Goal: Task Accomplishment & Management: Manage account settings

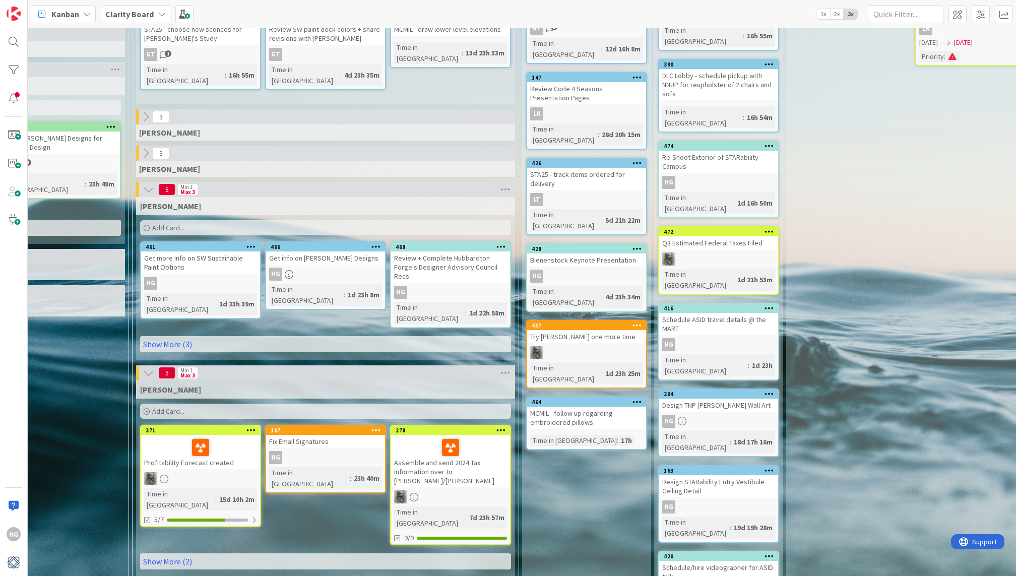
scroll to position [140, 930]
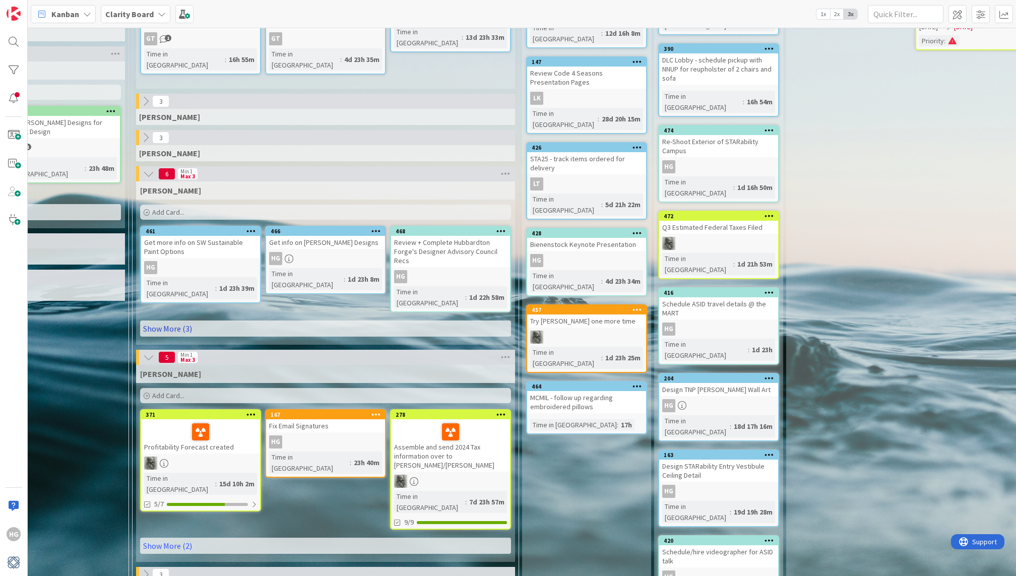
click at [355, 321] on link "Show More (3)" at bounding box center [325, 329] width 371 height 16
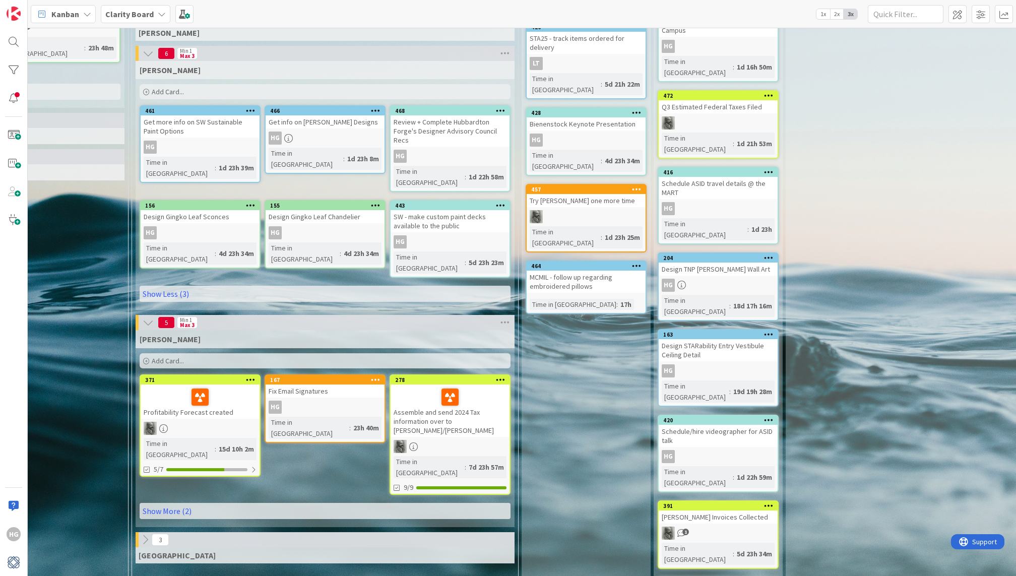
scroll to position [215, 930]
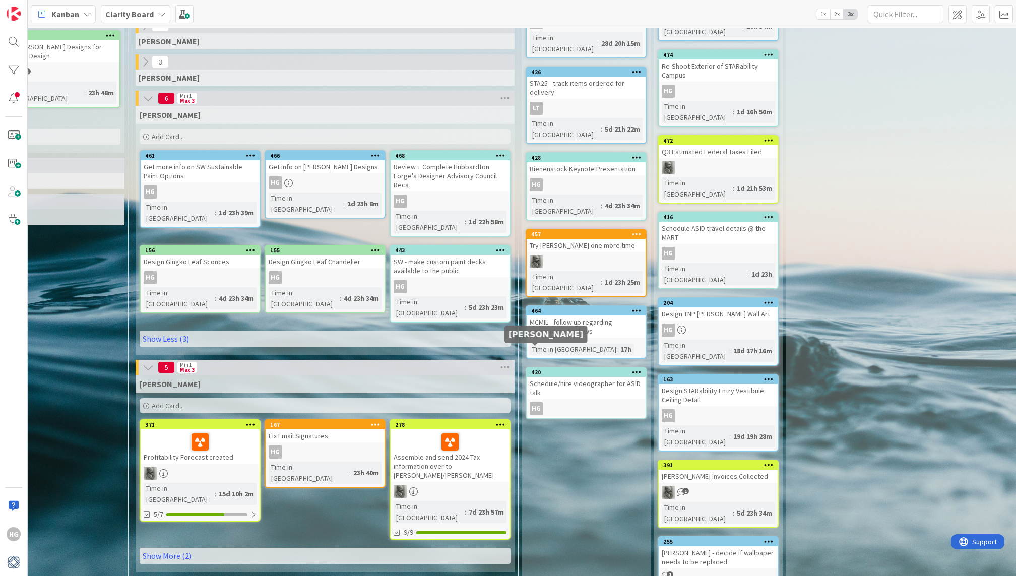
click at [534, 402] on div "HG" at bounding box center [536, 408] width 13 height 13
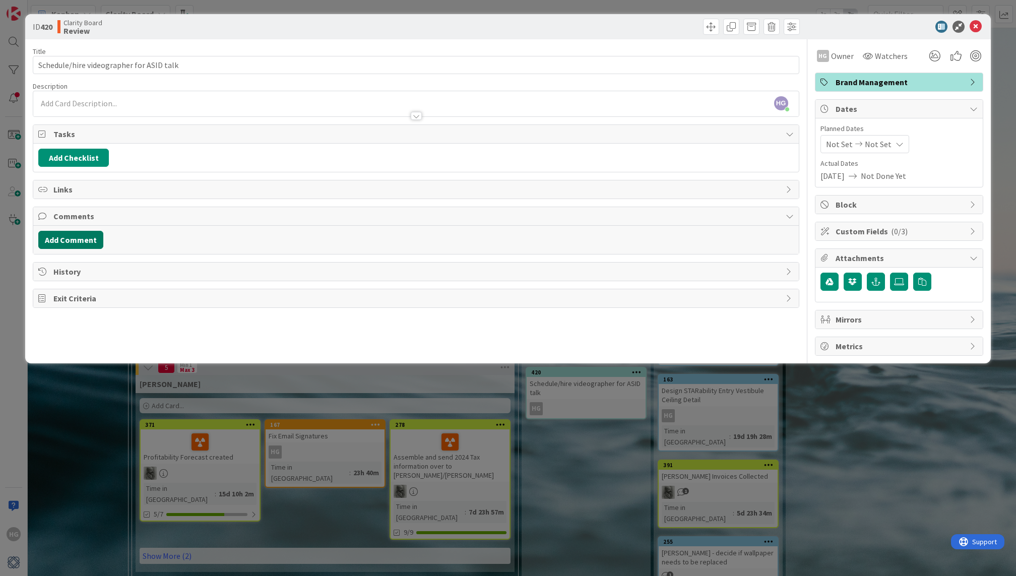
click at [59, 235] on button "Add Comment" at bounding box center [70, 240] width 65 height 18
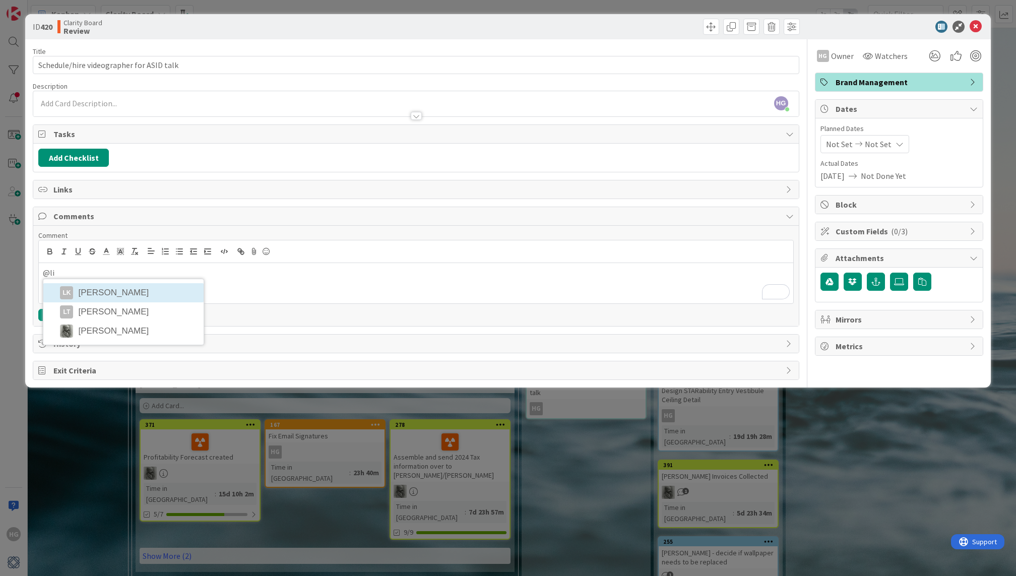
click at [140, 290] on li "LK [PERSON_NAME]" at bounding box center [123, 292] width 160 height 19
click at [126, 285] on li "[PERSON_NAME]" at bounding box center [170, 293] width 160 height 19
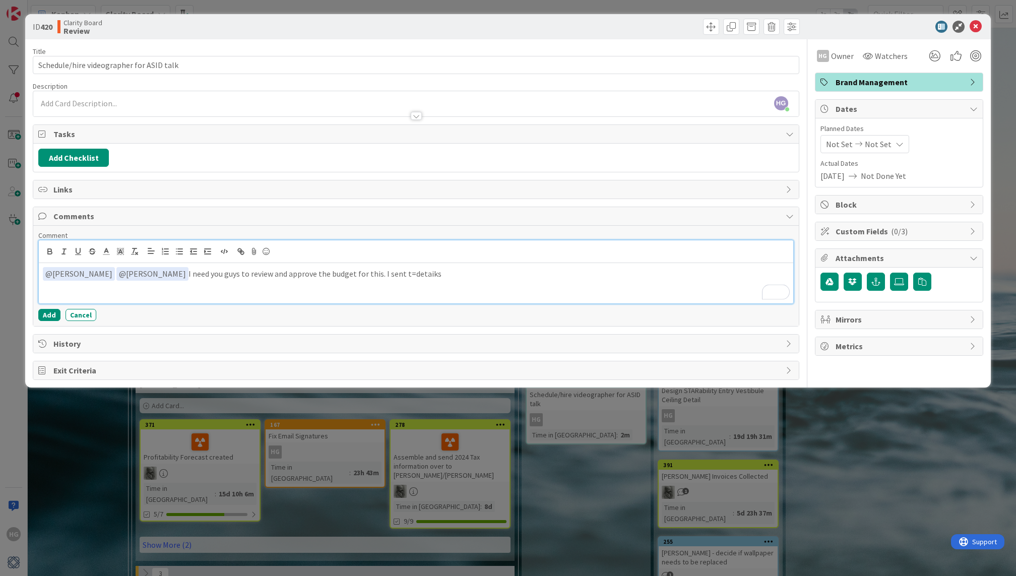
click at [365, 274] on p "﻿ @ [PERSON_NAME] ﻿ ﻿ @ [PERSON_NAME] ﻿ I need you guys to review and approve t…" at bounding box center [416, 274] width 746 height 14
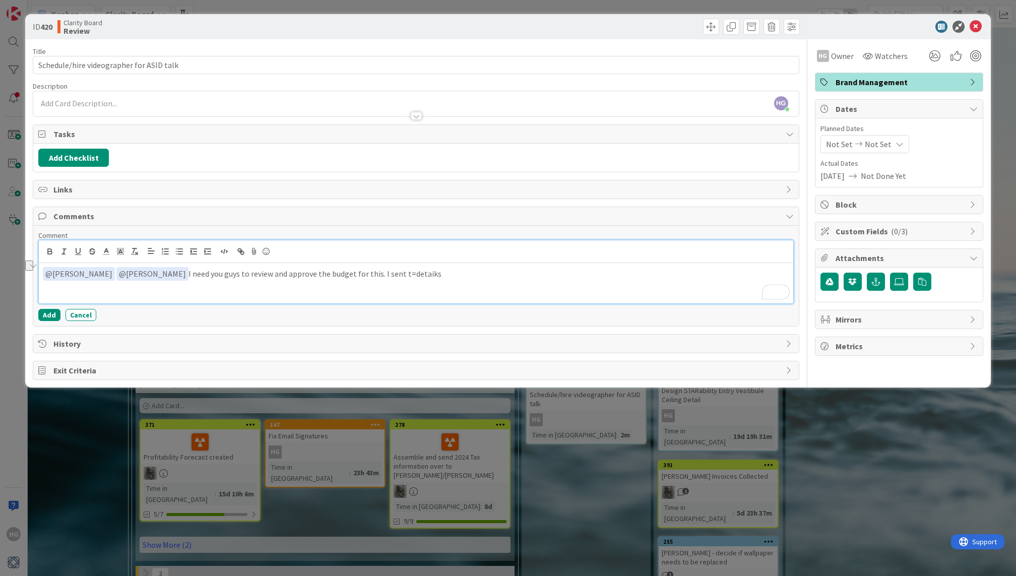
click at [373, 274] on p "﻿ @ [PERSON_NAME] ﻿ ﻿ @ [PERSON_NAME] ﻿ I need you guys to review and approve t…" at bounding box center [416, 274] width 746 height 14
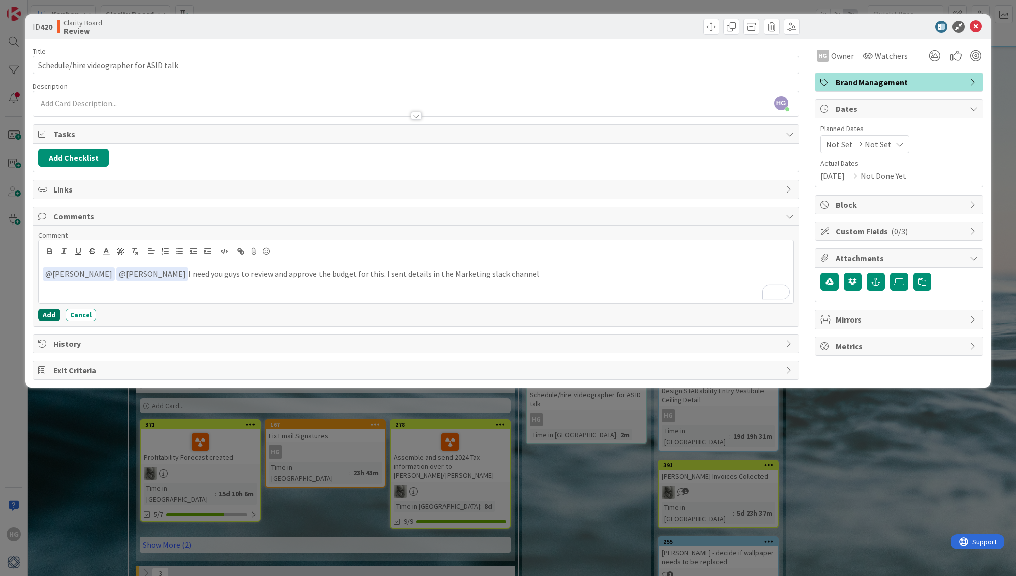
click at [48, 314] on button "Add" at bounding box center [49, 315] width 22 height 12
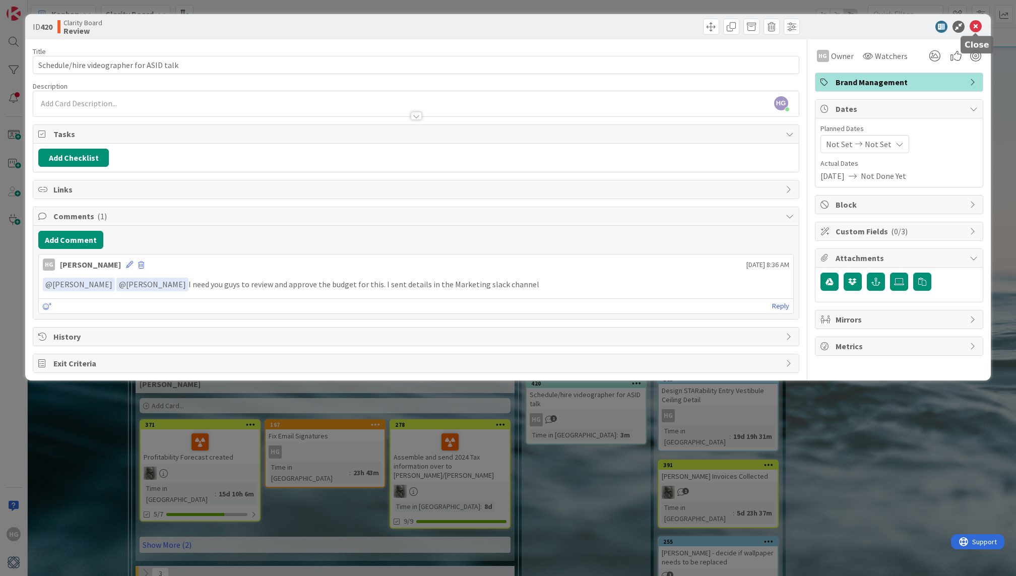
click at [711, 24] on icon at bounding box center [976, 27] width 12 height 12
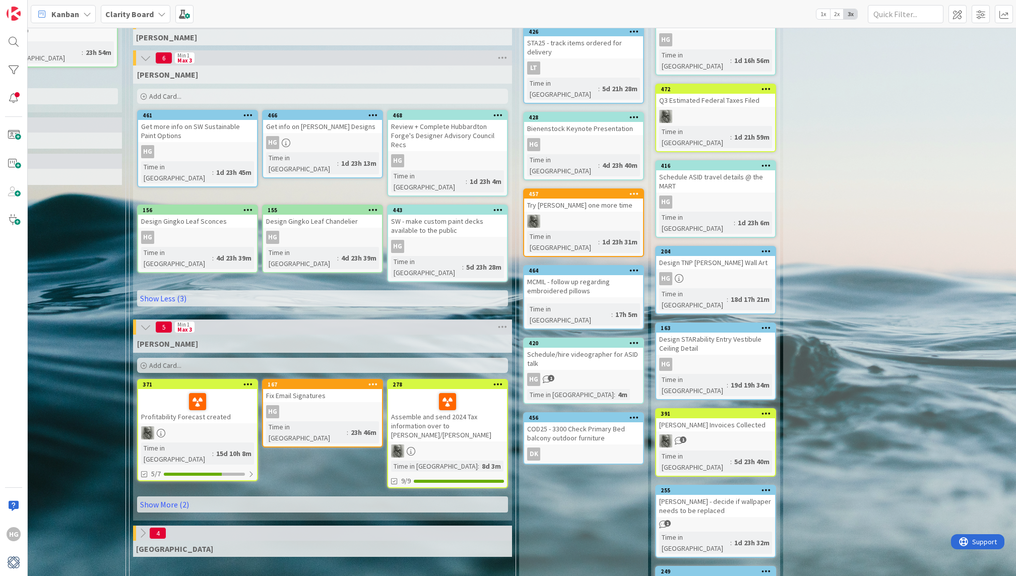
scroll to position [215, 933]
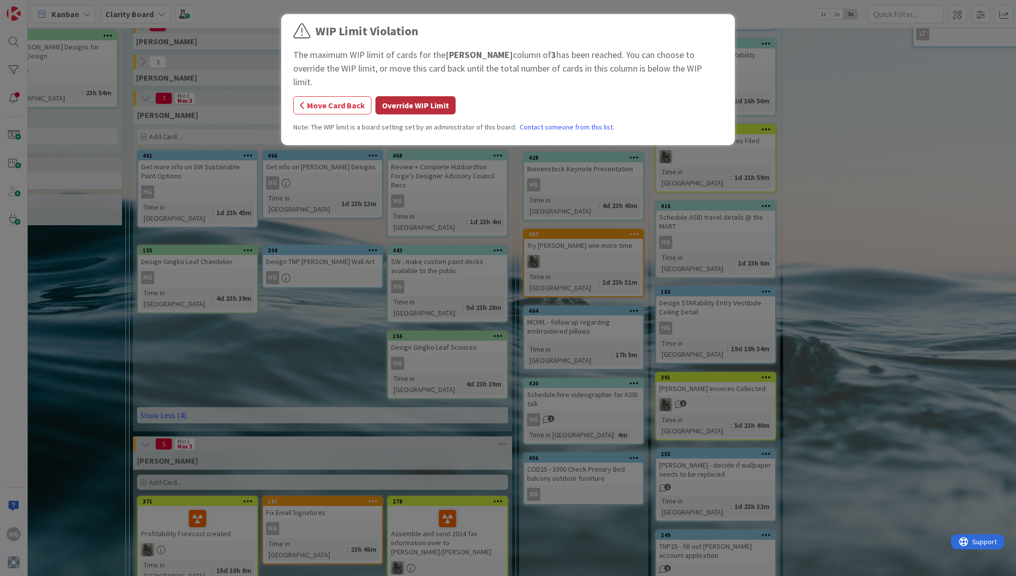
click at [401, 96] on button "Override WIP Limit" at bounding box center [416, 105] width 80 height 18
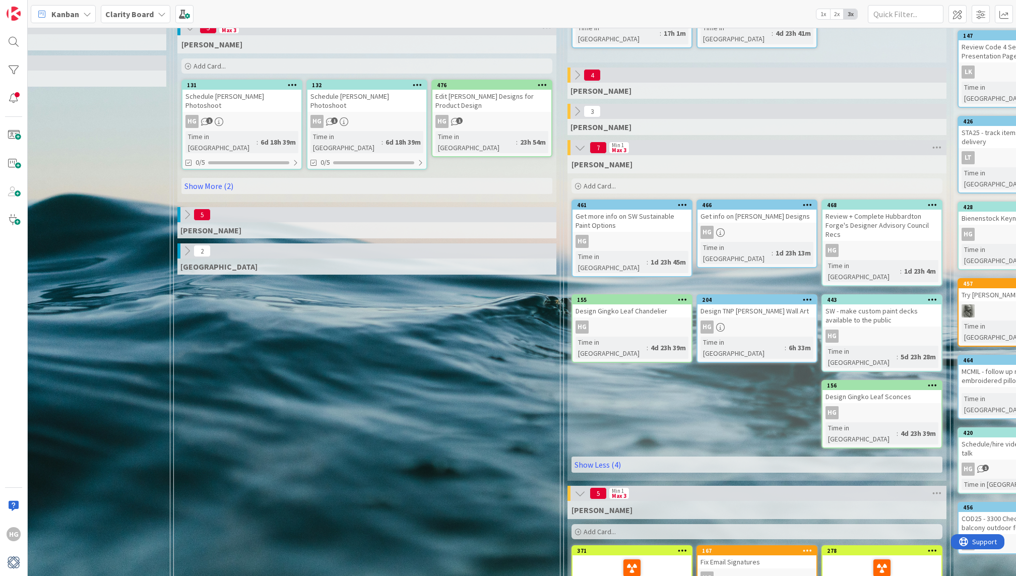
scroll to position [178, 498]
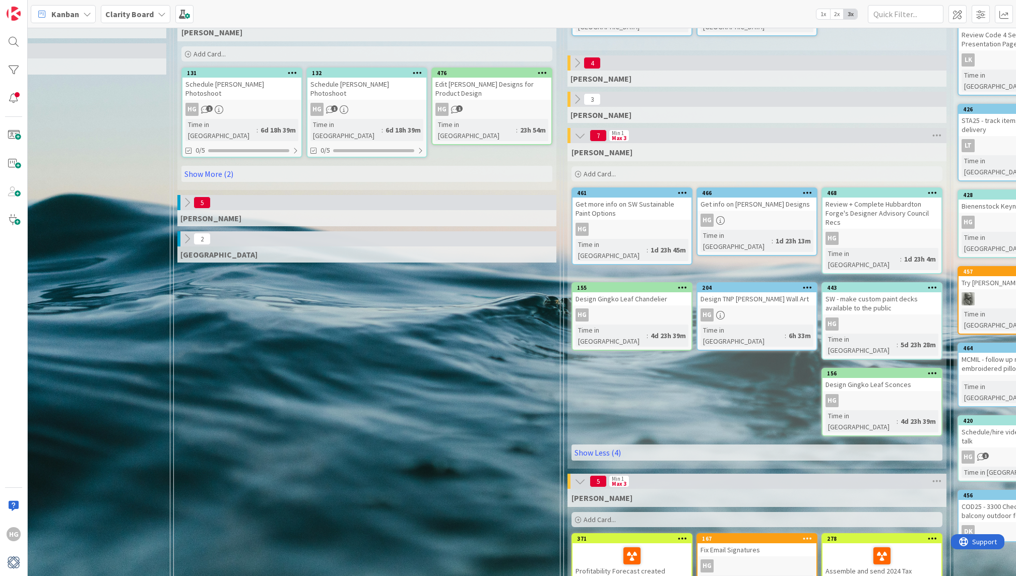
click at [341, 139] on div "[PERSON_NAME] Add Card... 476 Edit [PERSON_NAME] Designs for Product Design HG …" at bounding box center [366, 106] width 379 height 167
click at [339, 149] on div at bounding box center [373, 150] width 81 height 3
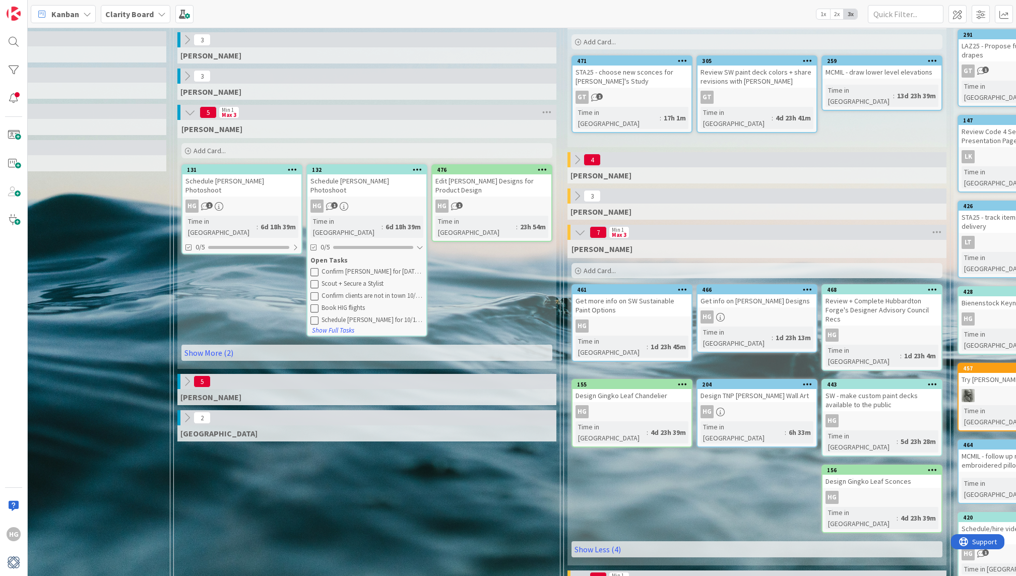
scroll to position [81, 499]
click at [313, 292] on icon at bounding box center [314, 296] width 8 height 8
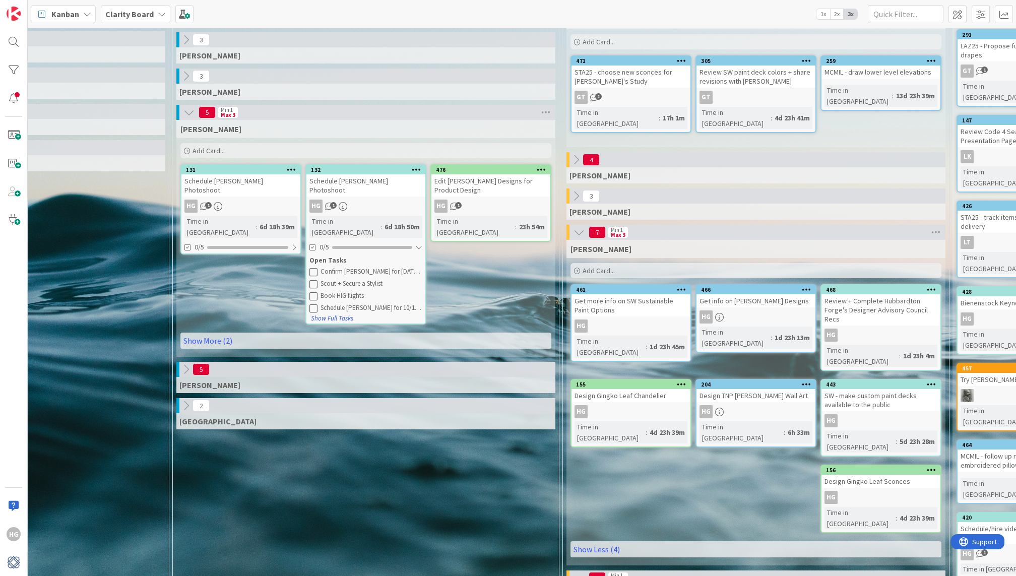
click at [312, 268] on icon at bounding box center [314, 272] width 8 height 8
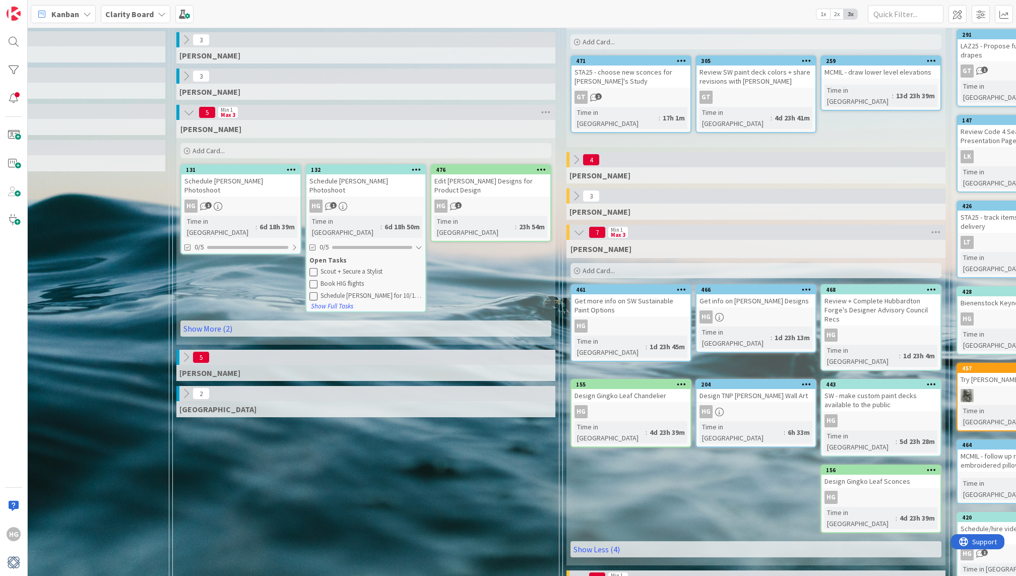
click at [255, 201] on div "HG 1" at bounding box center [241, 206] width 119 height 13
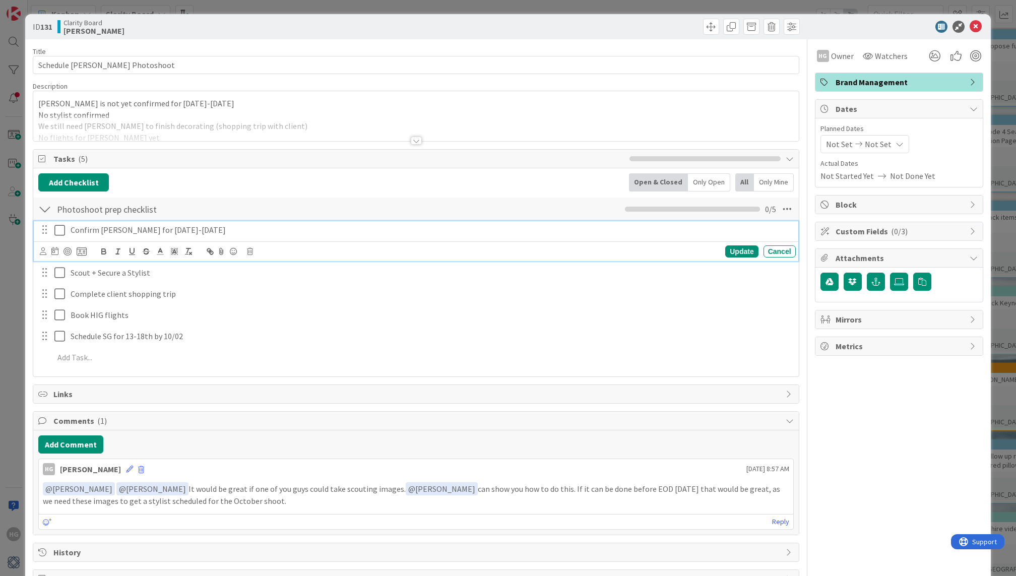
click at [59, 235] on button at bounding box center [60, 230] width 12 height 16
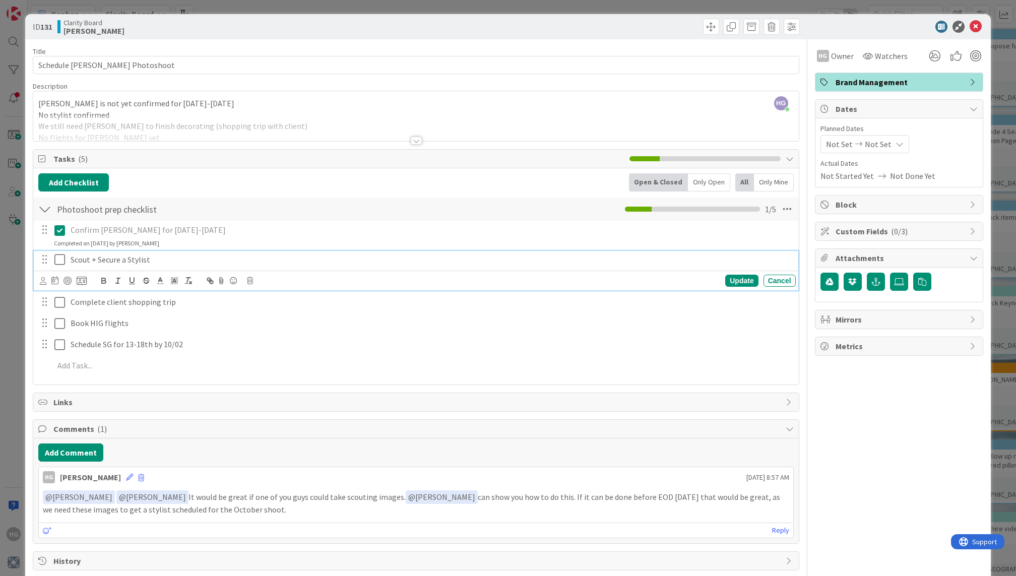
click at [153, 262] on p "Scout + Secure a Stylist" at bounding box center [431, 260] width 721 height 12
click at [711, 275] on div "Update" at bounding box center [742, 281] width 33 height 12
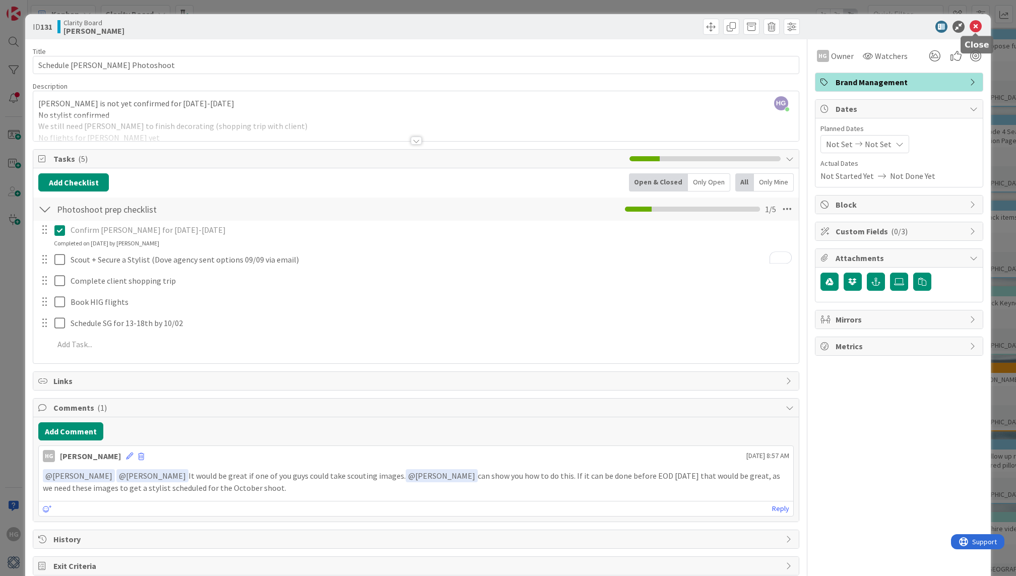
click at [711, 27] on icon at bounding box center [976, 27] width 12 height 12
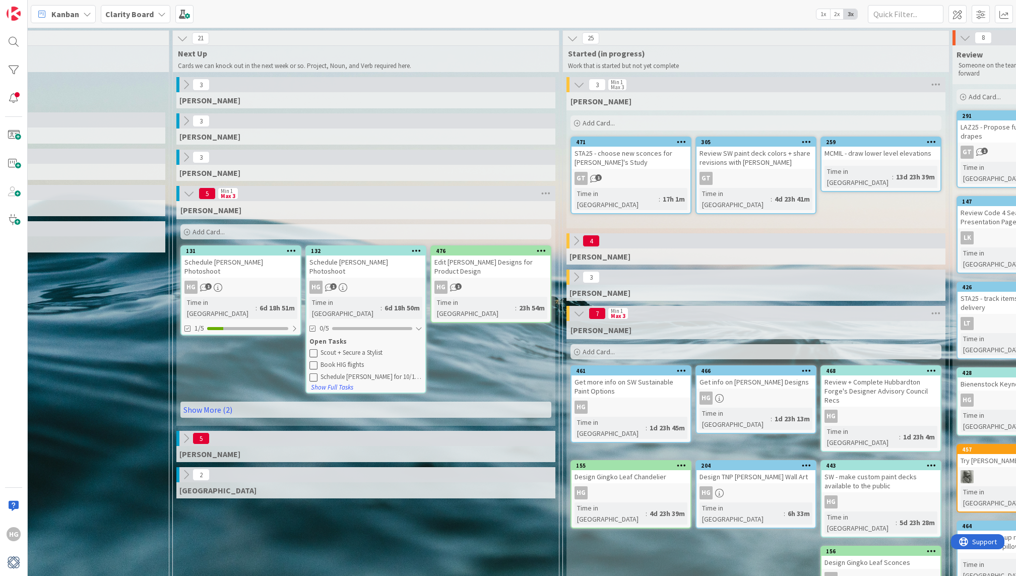
scroll to position [1, 499]
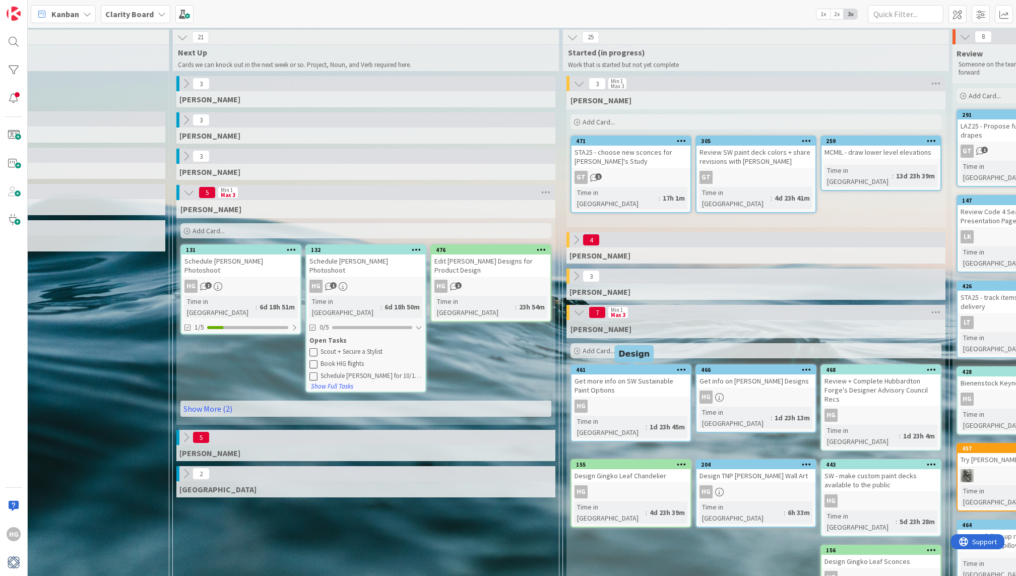
click at [638, 373] on div "461" at bounding box center [633, 370] width 114 height 7
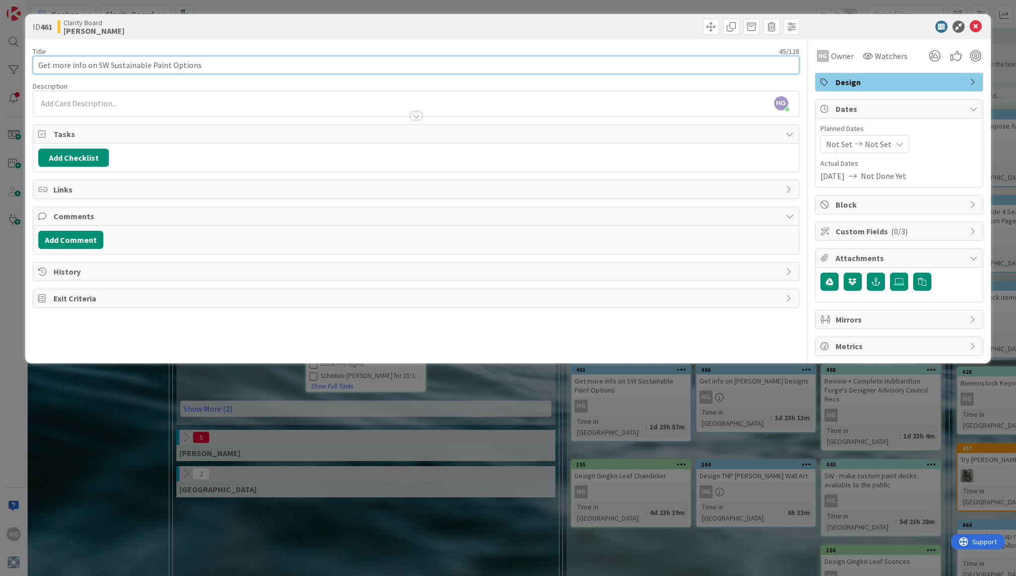
drag, startPoint x: 209, startPoint y: 65, endPoint x: 0, endPoint y: 47, distance: 210.0
click at [0, 47] on div "ID 461 Clarity Board [PERSON_NAME] Title 45 / 128 Get more info on SW Sustainab…" at bounding box center [508, 288] width 1016 height 576
type input "Finalize details for testing SW sustainable paint at [GEOGRAPHIC_DATA]"
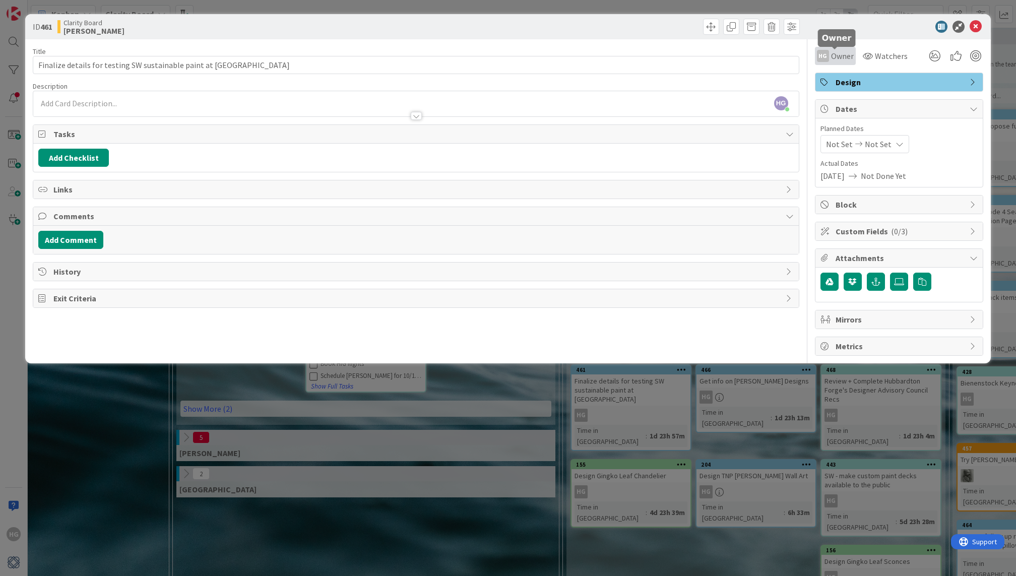
click at [711, 57] on span "Owner" at bounding box center [842, 56] width 23 height 12
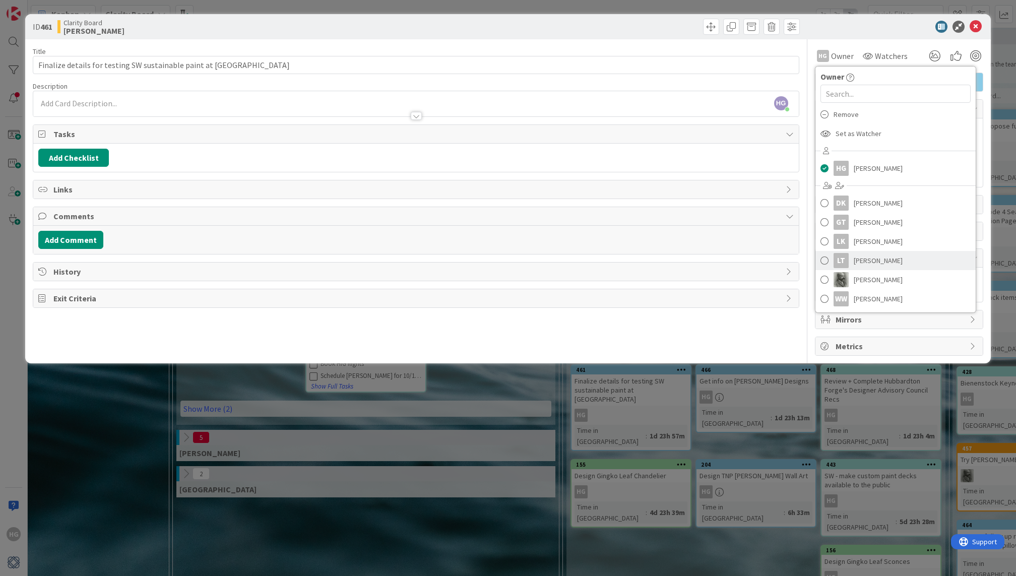
click at [711, 259] on span "[PERSON_NAME]" at bounding box center [878, 260] width 49 height 15
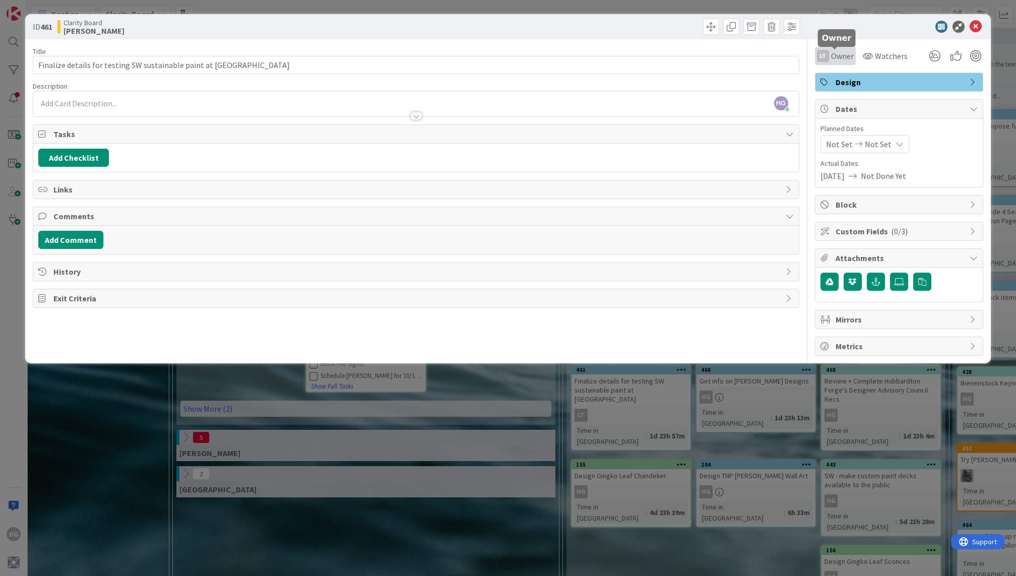
click at [711, 60] on span "Owner" at bounding box center [842, 56] width 23 height 12
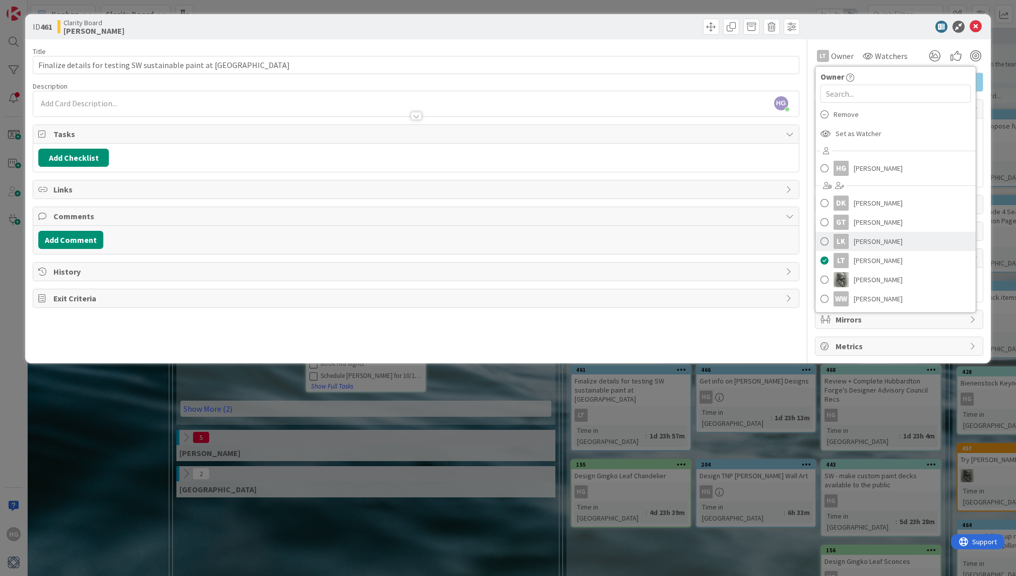
click at [711, 245] on span "[PERSON_NAME]" at bounding box center [878, 241] width 49 height 15
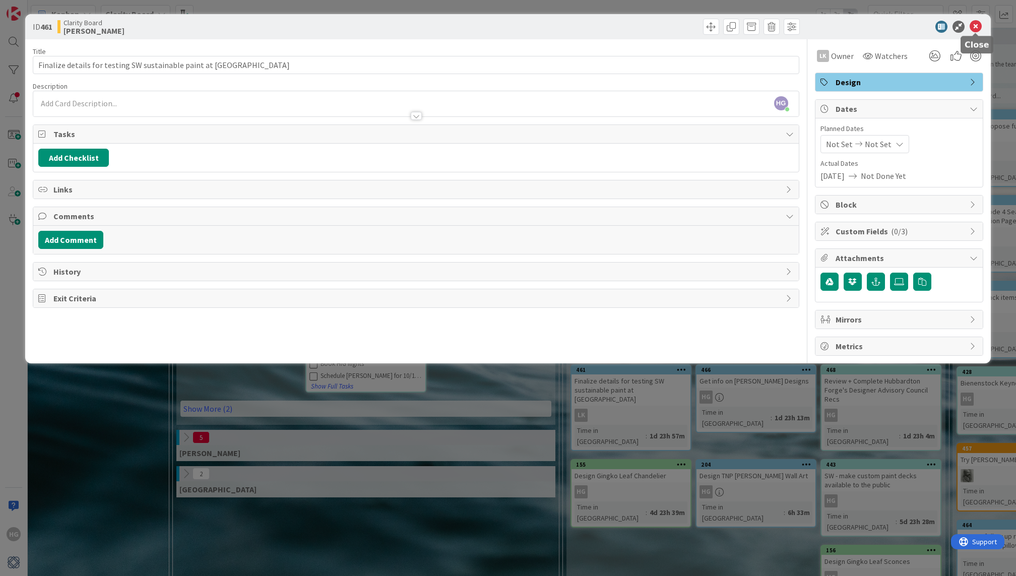
click at [711, 26] on icon at bounding box center [976, 27] width 12 height 12
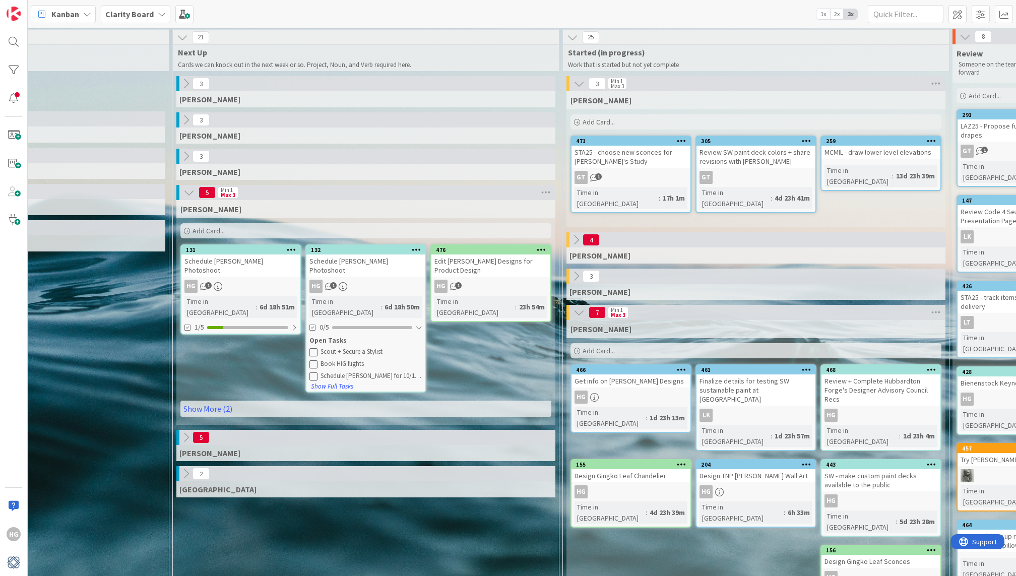
click at [575, 279] on icon at bounding box center [576, 276] width 11 height 11
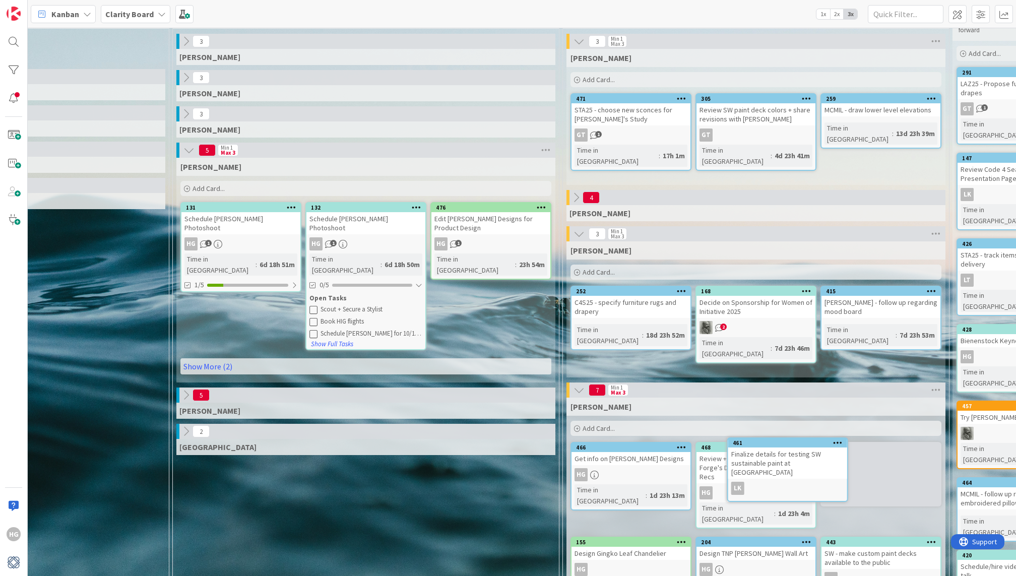
scroll to position [57, 499]
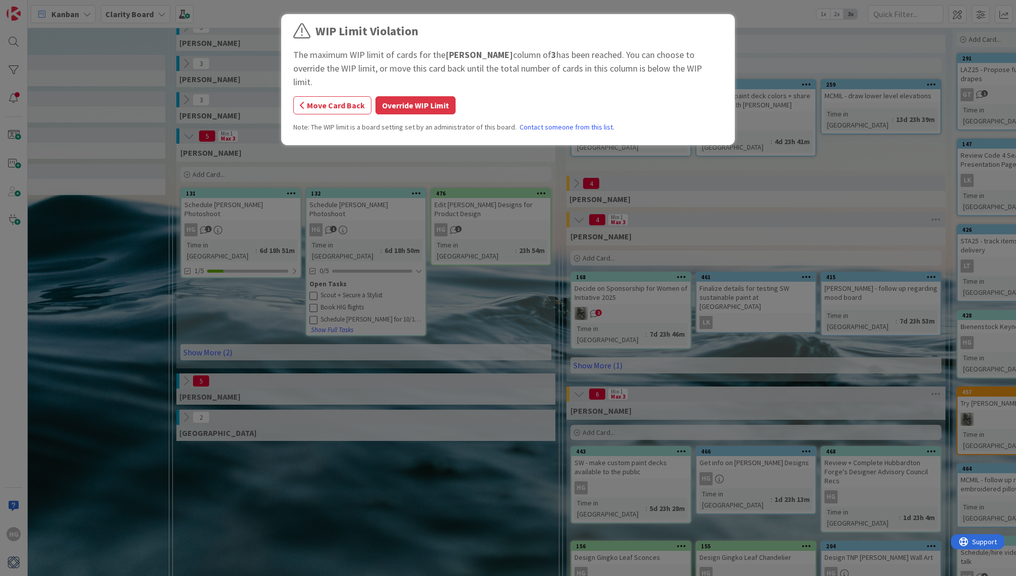
click at [416, 102] on div "WIP Limit Violation The maximum WIP limit of cards for the [PERSON_NAME] column…" at bounding box center [508, 81] width 430 height 118
click at [408, 96] on button "Override WIP Limit" at bounding box center [416, 105] width 80 height 18
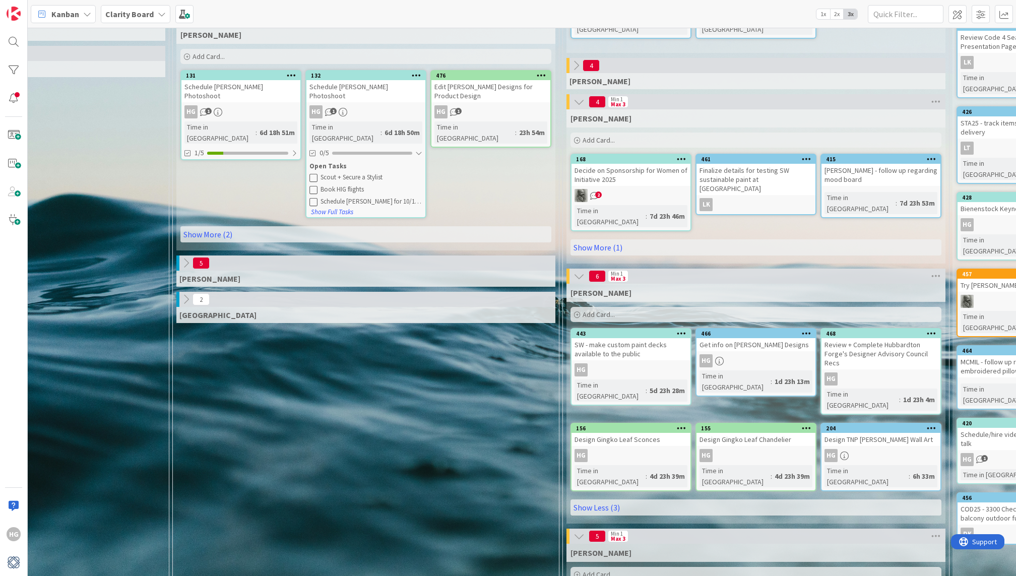
scroll to position [184, 499]
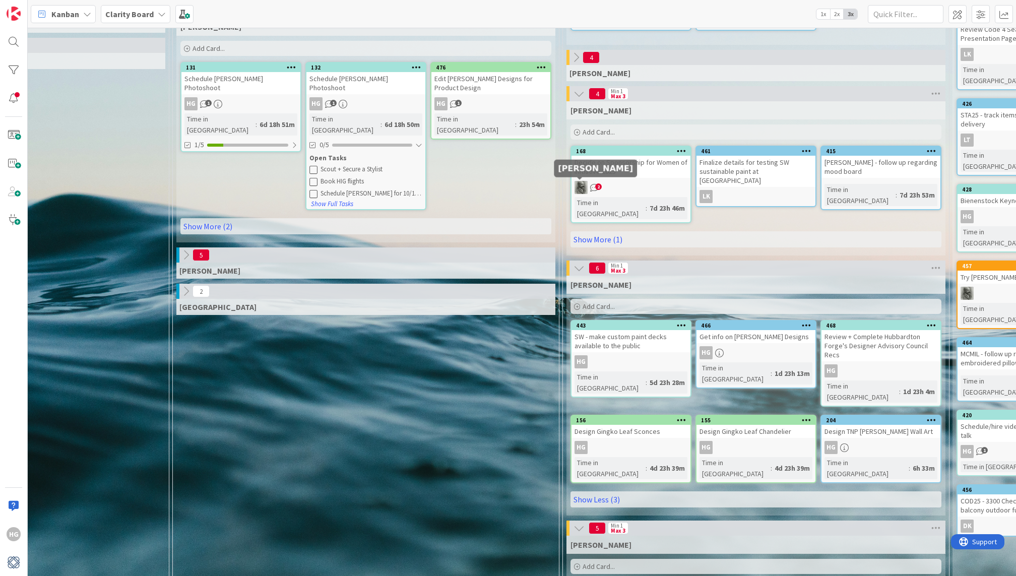
click at [586, 185] on img at bounding box center [581, 187] width 13 height 13
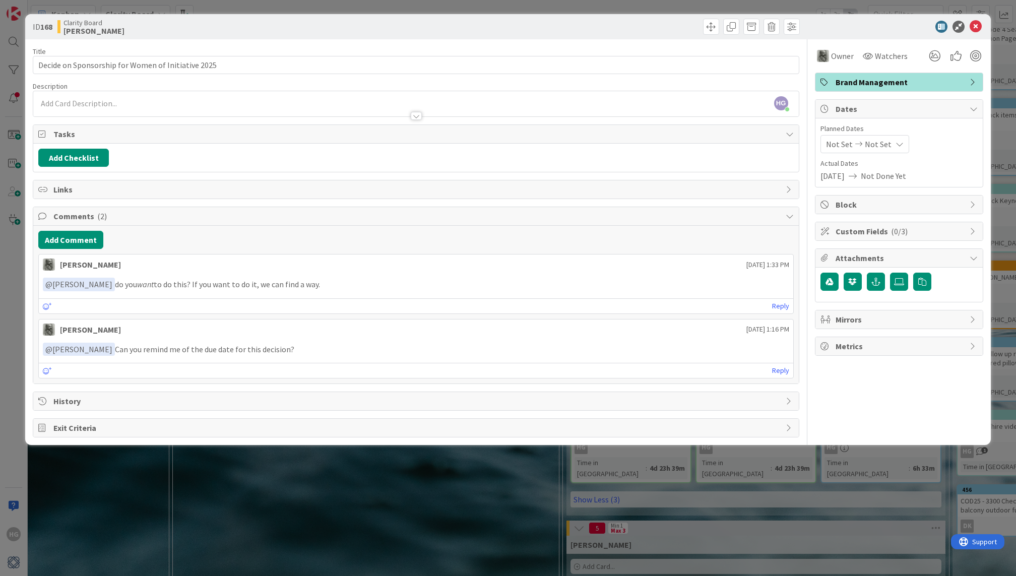
click at [180, 350] on p "﻿ @ [PERSON_NAME] ﻿ Can you remind me of the due date for this decision?" at bounding box center [416, 350] width 746 height 14
click at [711, 368] on link "Reply" at bounding box center [780, 371] width 17 height 13
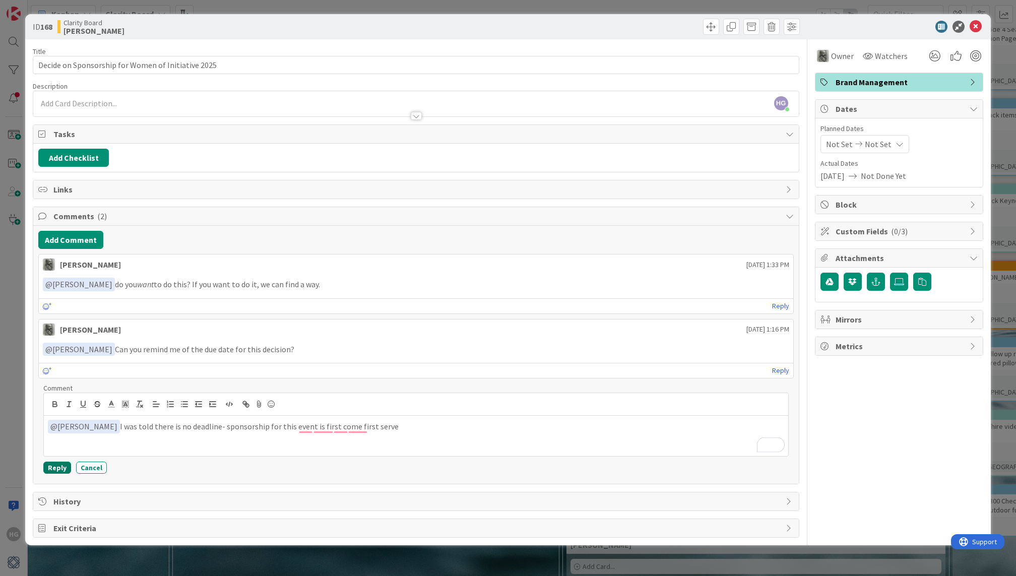
click at [58, 466] on button "Reply" at bounding box center [57, 468] width 28 height 12
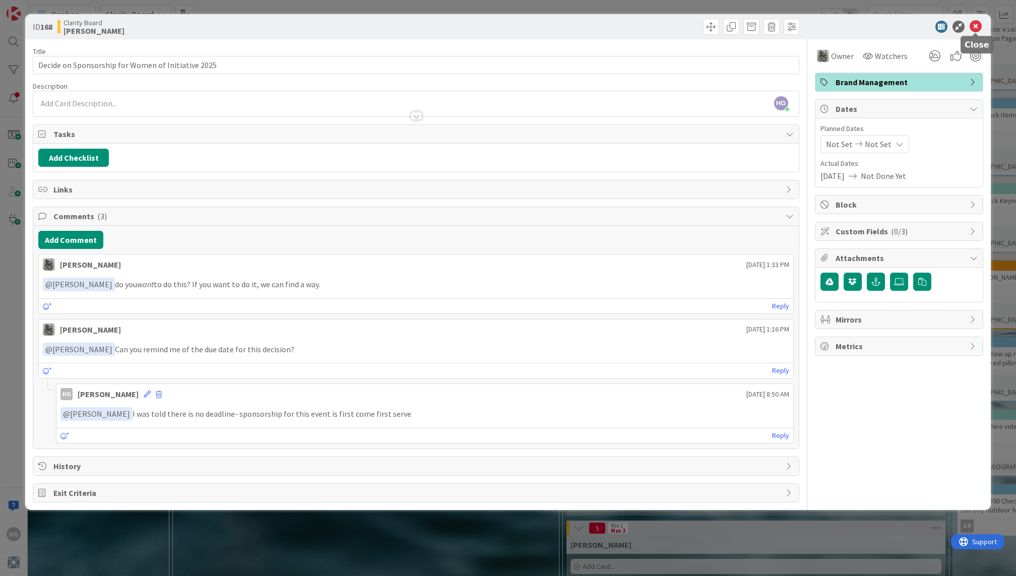
click at [711, 26] on icon at bounding box center [976, 27] width 12 height 12
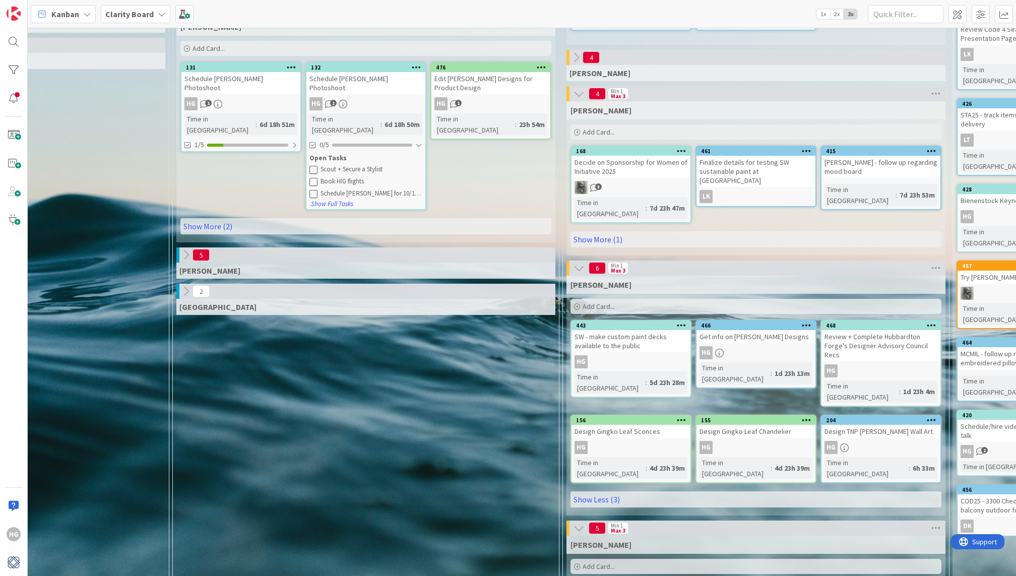
click at [711, 219] on div "[PERSON_NAME] Add Card... 415 [PERSON_NAME] - follow up regarding mood board Ti…" at bounding box center [756, 178] width 379 height 154
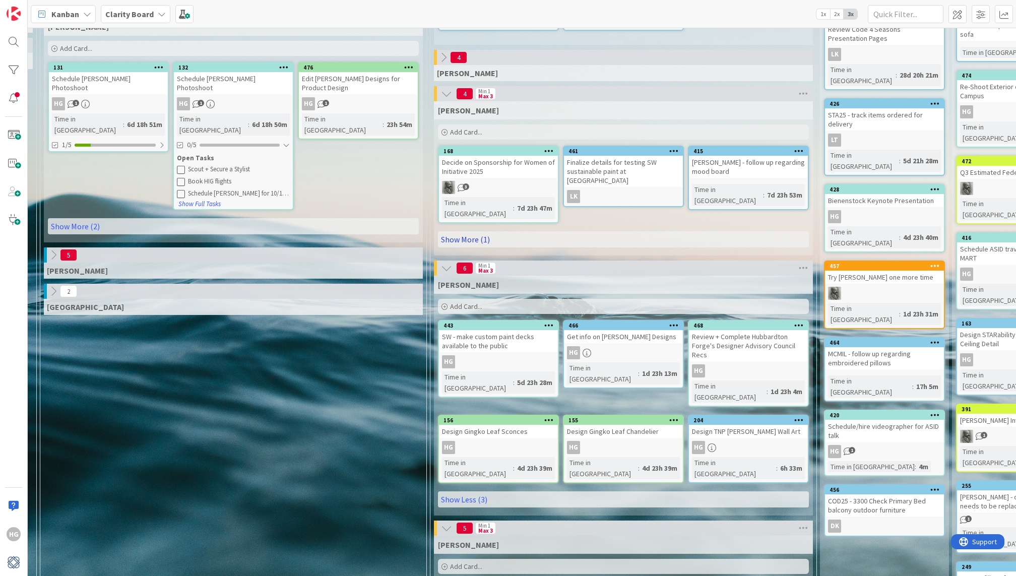
scroll to position [183, 632]
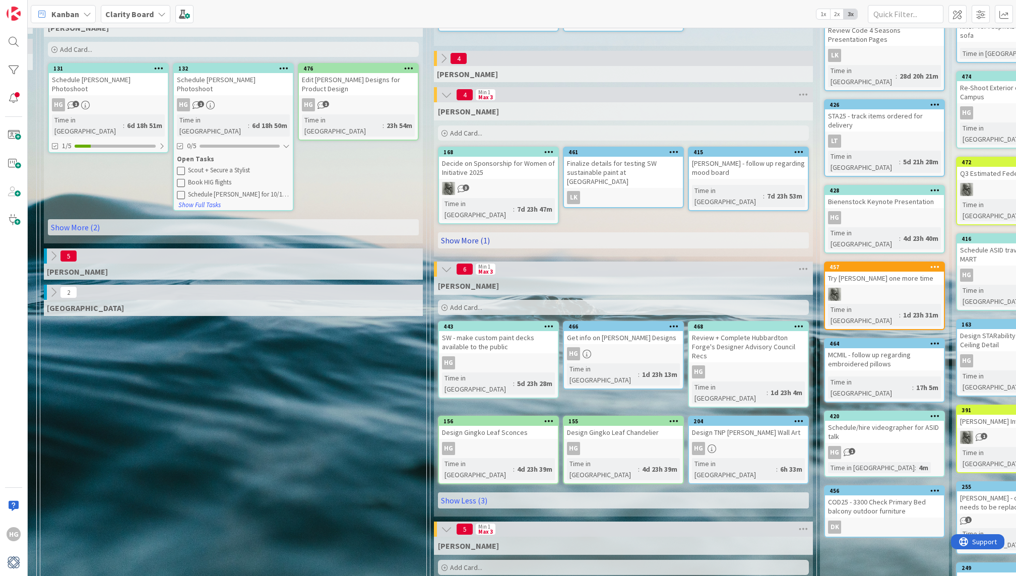
click at [711, 232] on link "Show More (1)" at bounding box center [623, 240] width 371 height 16
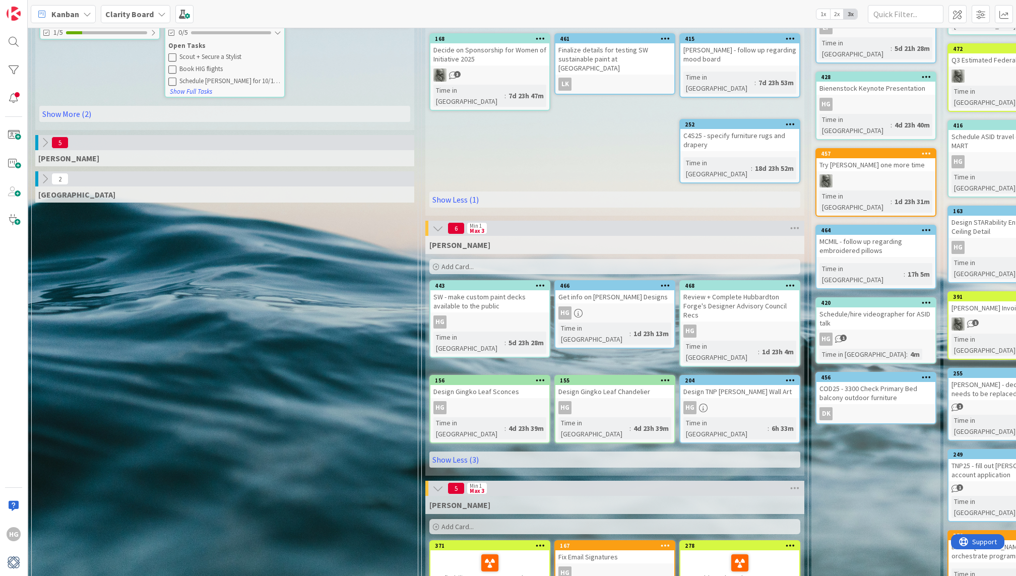
scroll to position [298, 640]
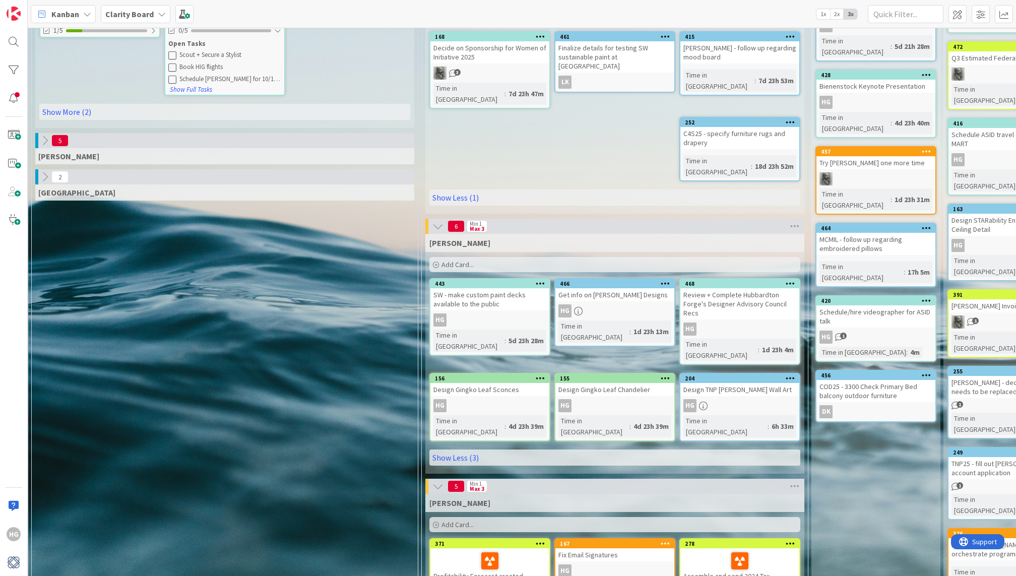
click at [711, 323] on div "HG" at bounding box center [740, 329] width 119 height 13
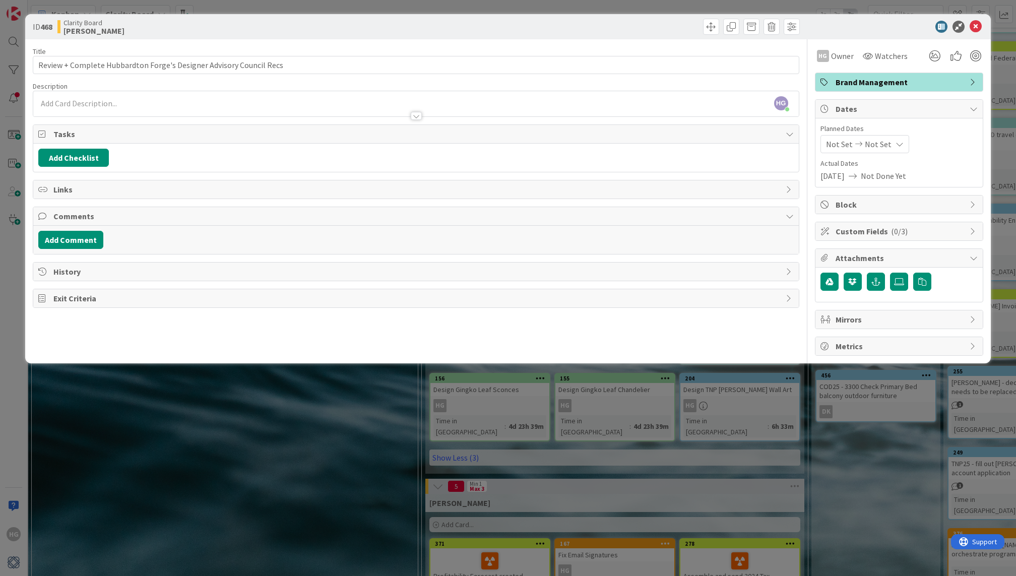
click at [90, 102] on div "HG [PERSON_NAME] just joined" at bounding box center [415, 103] width 765 height 25
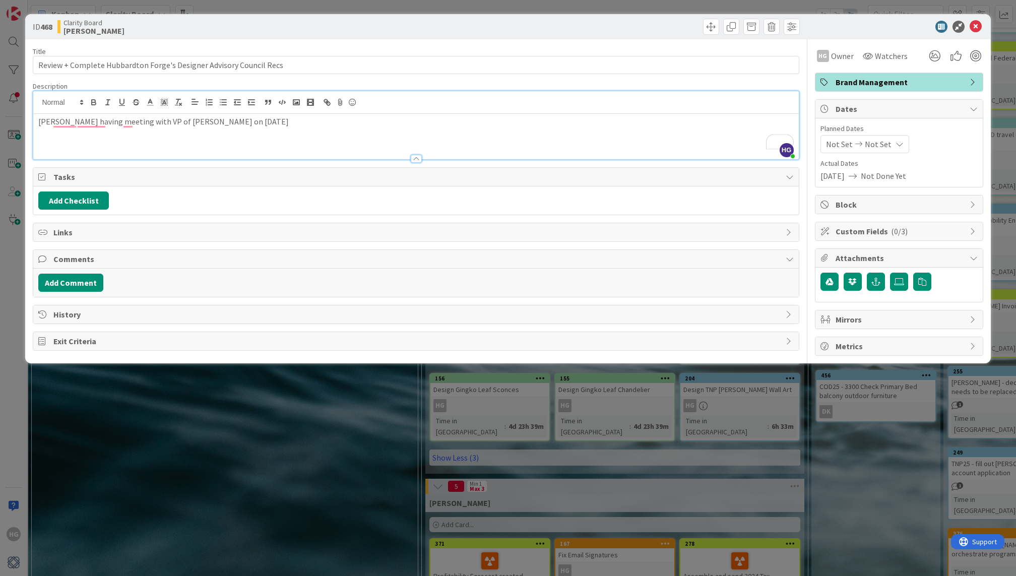
click at [99, 118] on p "[PERSON_NAME] having meeting with VP of [PERSON_NAME] on [DATE]" at bounding box center [415, 122] width 755 height 12
click at [66, 122] on p "[PERSON_NAME] having a meeting with VP of Hubbarton Forge on [DATE]" at bounding box center [415, 122] width 755 height 12
click at [711, 22] on div at bounding box center [894, 27] width 178 height 12
click at [711, 22] on icon at bounding box center [976, 27] width 12 height 12
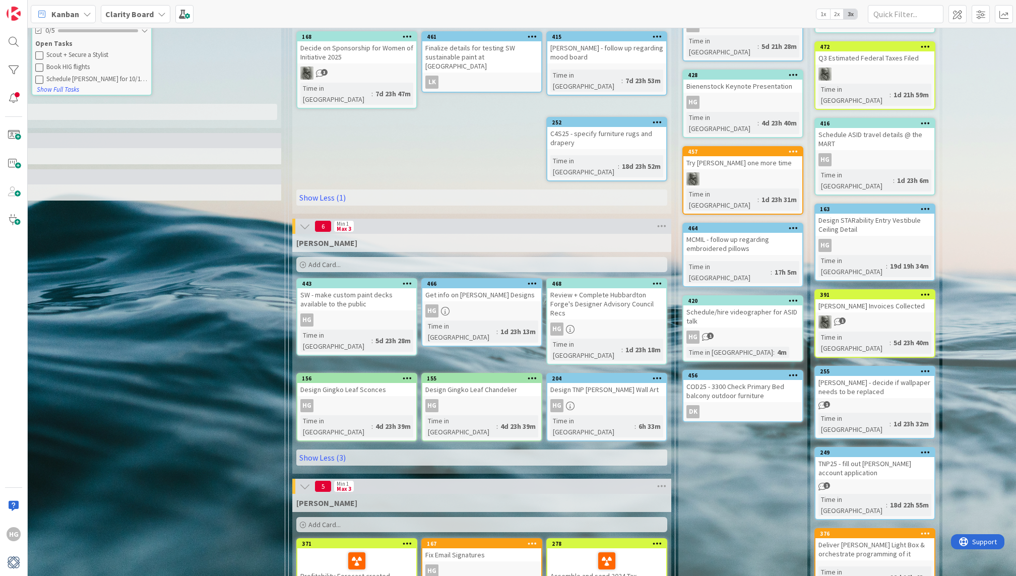
scroll to position [298, 817]
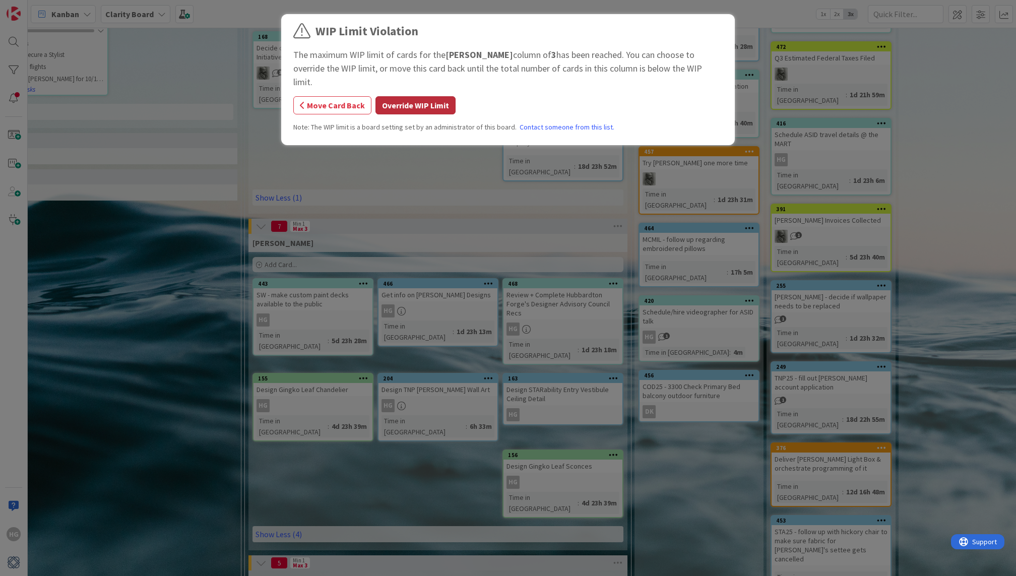
click at [413, 97] on button "Override WIP Limit" at bounding box center [416, 105] width 80 height 18
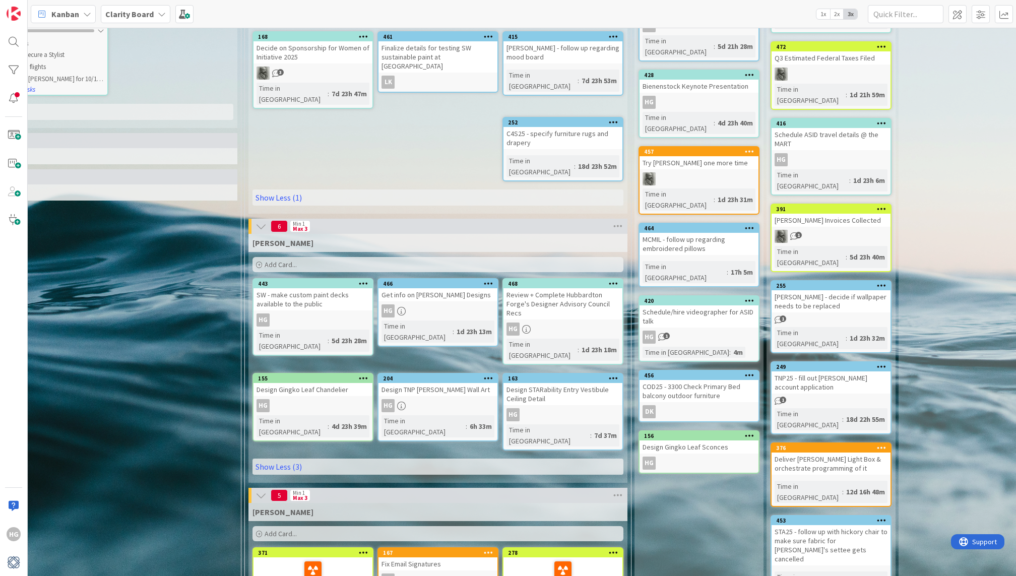
click at [675, 431] on link "156 Design Gingko Leaf Sconces HG" at bounding box center [699, 452] width 121 height 43
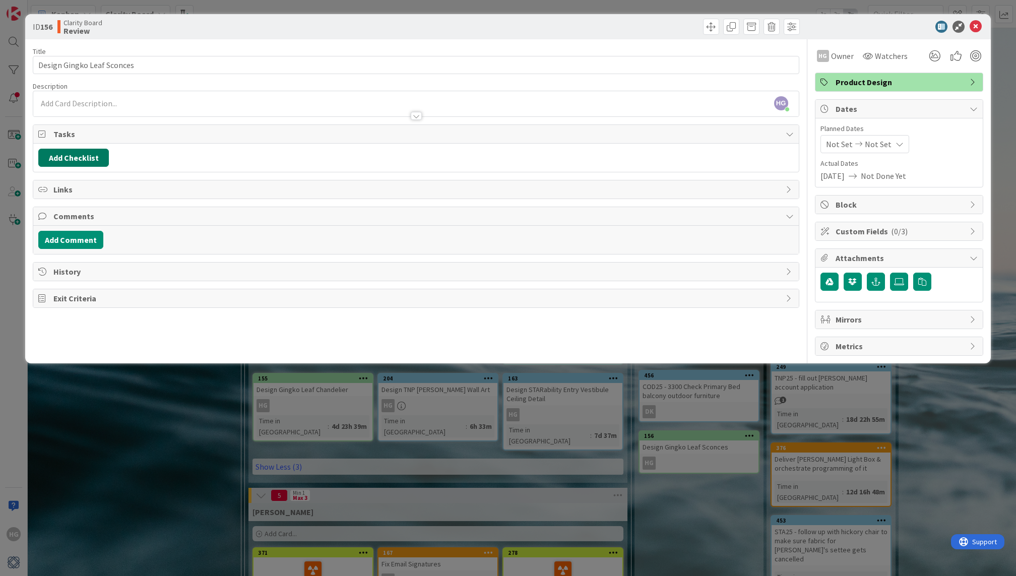
click at [59, 160] on button "Add Checklist" at bounding box center [73, 158] width 71 height 18
type input "G"
click at [110, 117] on div "Title 26 / 128 Design Gingko Leaf Sconces Description HG [PERSON_NAME] just joi…" at bounding box center [416, 197] width 766 height 317
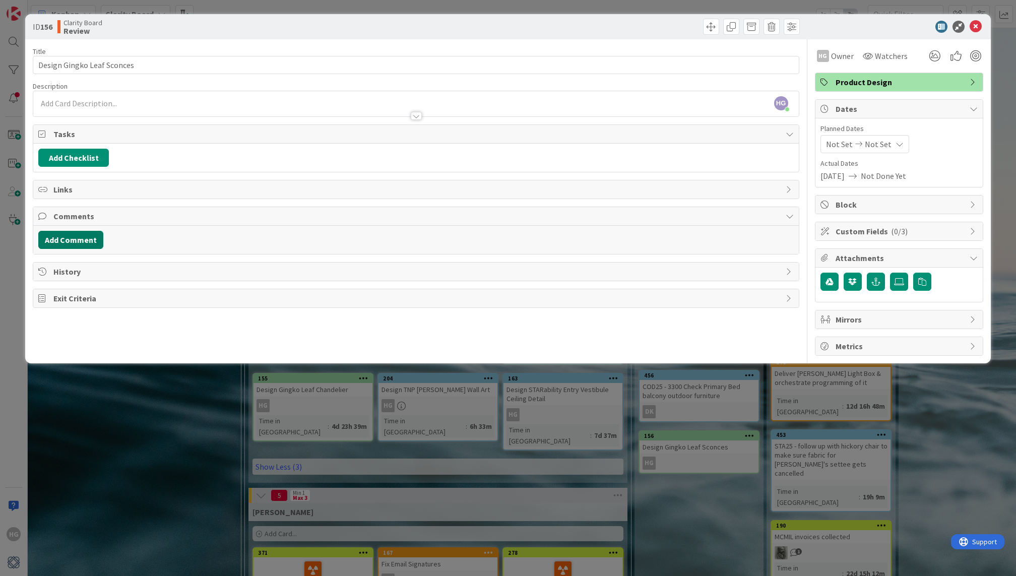
click at [59, 239] on button "Add Comment" at bounding box center [70, 240] width 65 height 18
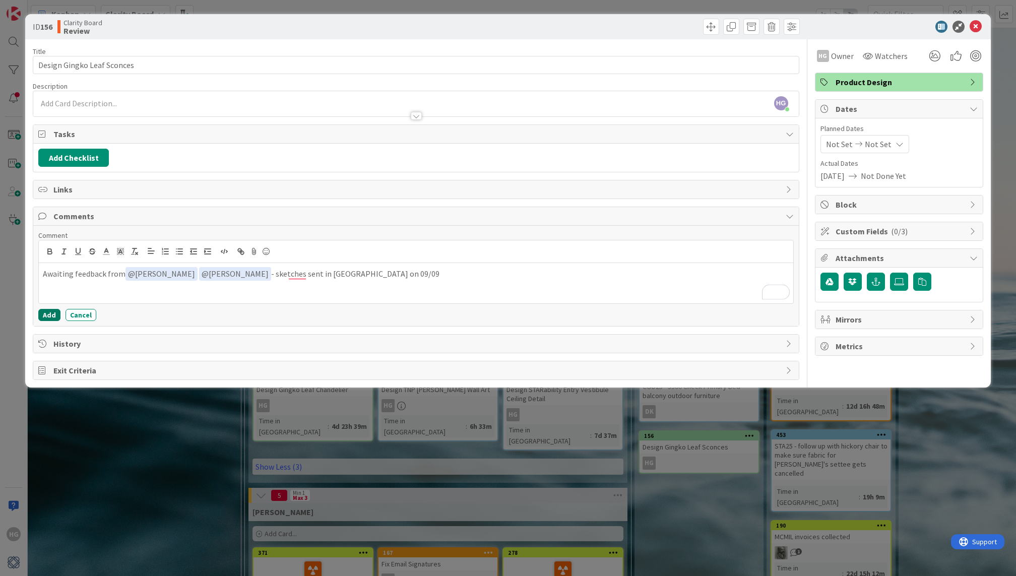
click at [48, 313] on button "Add" at bounding box center [49, 315] width 22 height 12
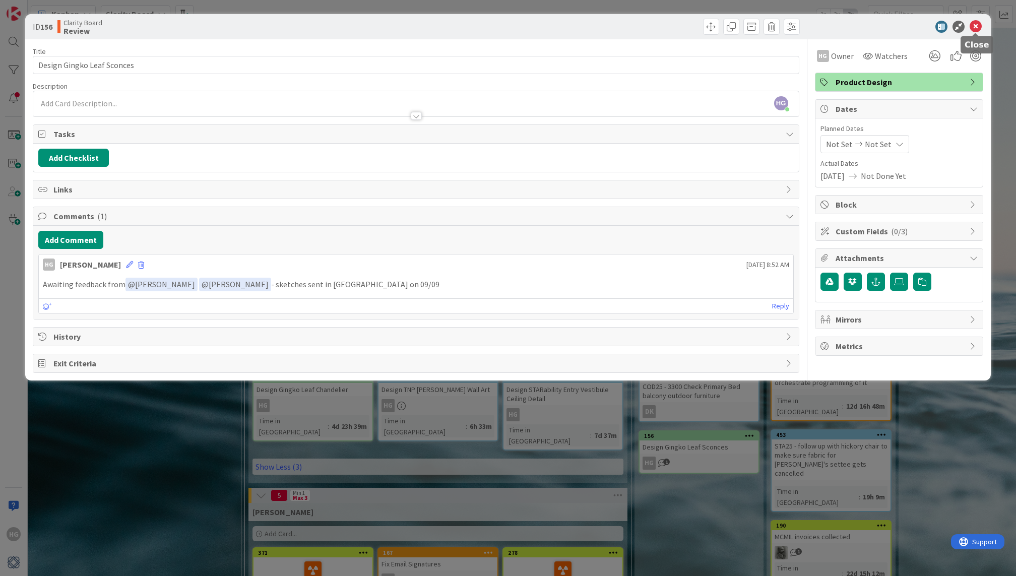
click at [711, 23] on icon at bounding box center [976, 27] width 12 height 12
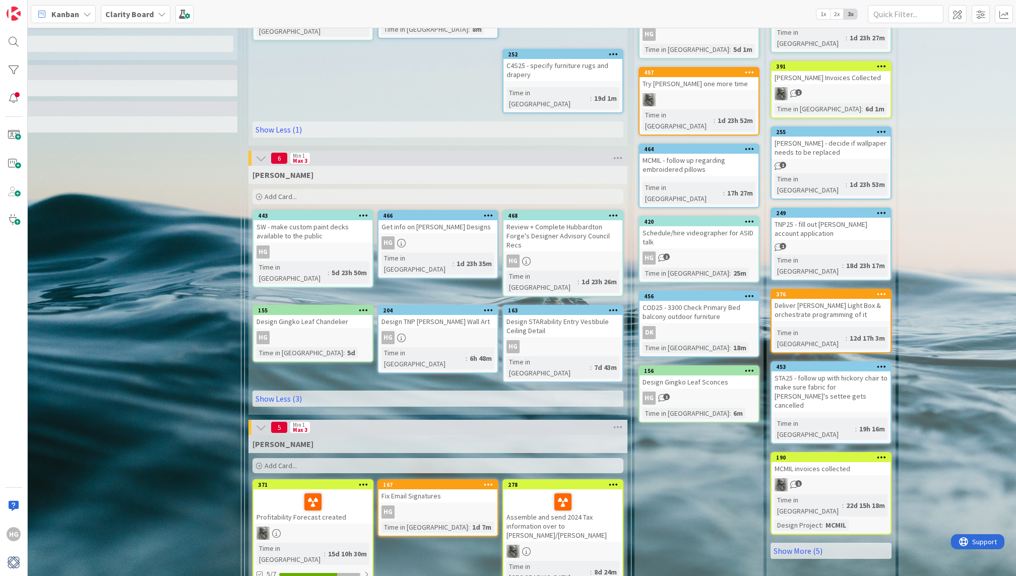
scroll to position [404, 817]
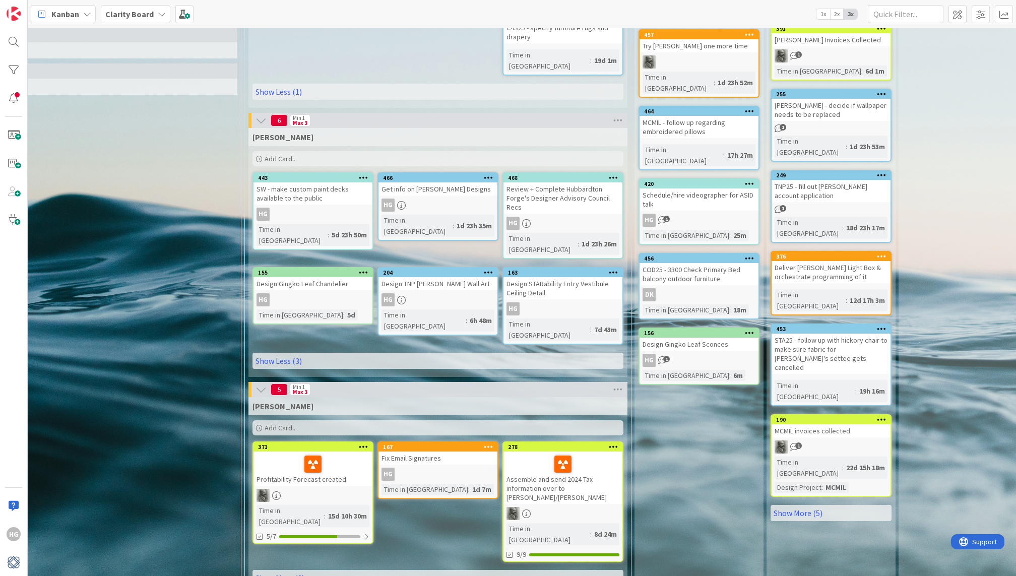
click at [315, 518] on link "Show More (2)" at bounding box center [438, 578] width 371 height 16
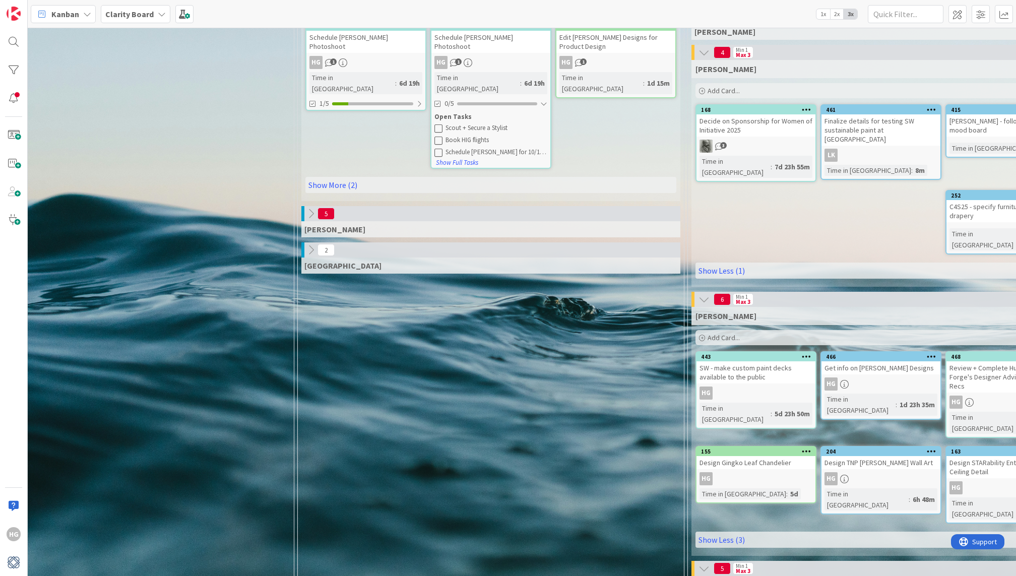
scroll to position [121, 374]
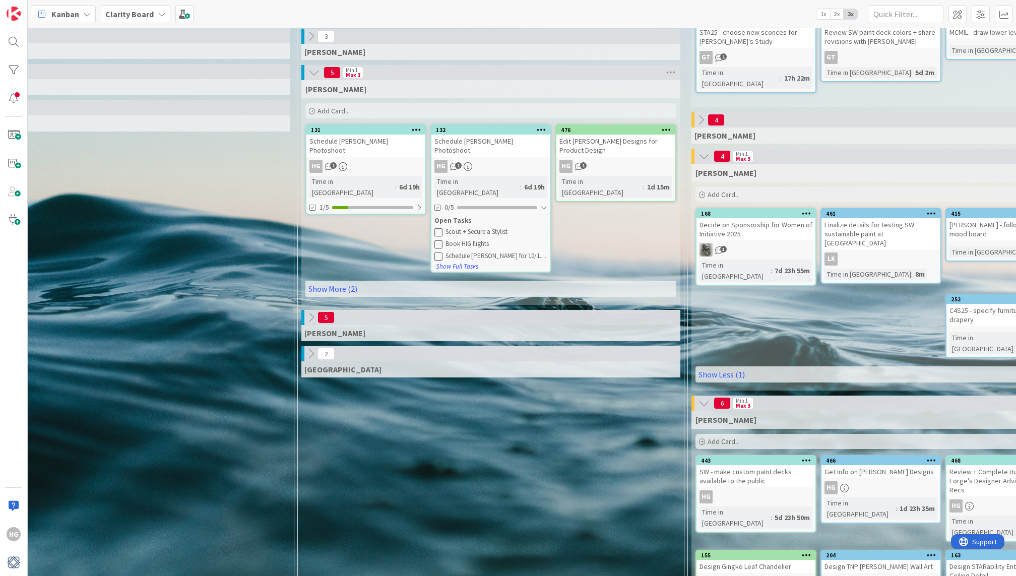
click at [309, 312] on icon at bounding box center [311, 317] width 11 height 11
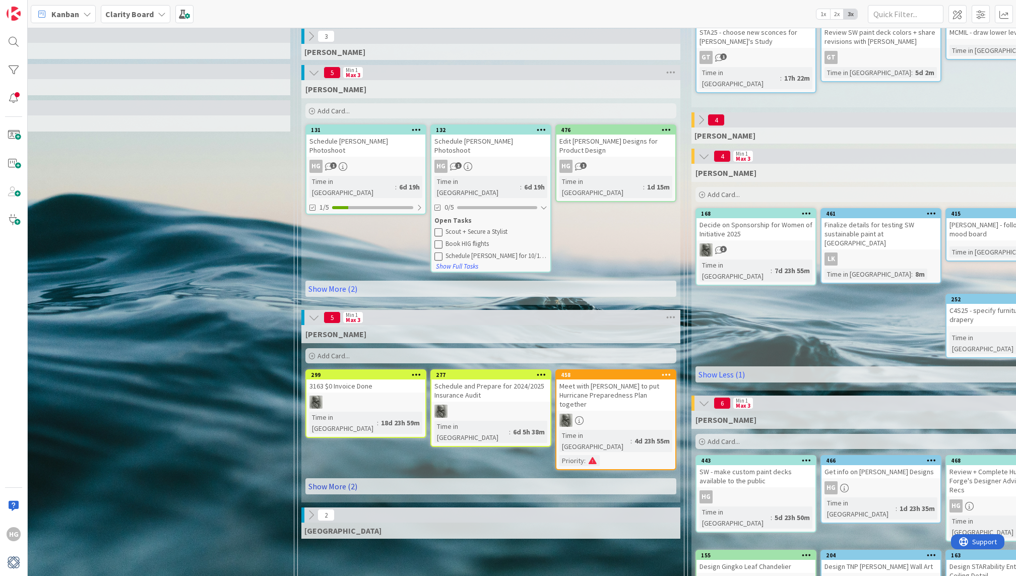
click at [343, 478] on link "Show More (2)" at bounding box center [491, 486] width 371 height 16
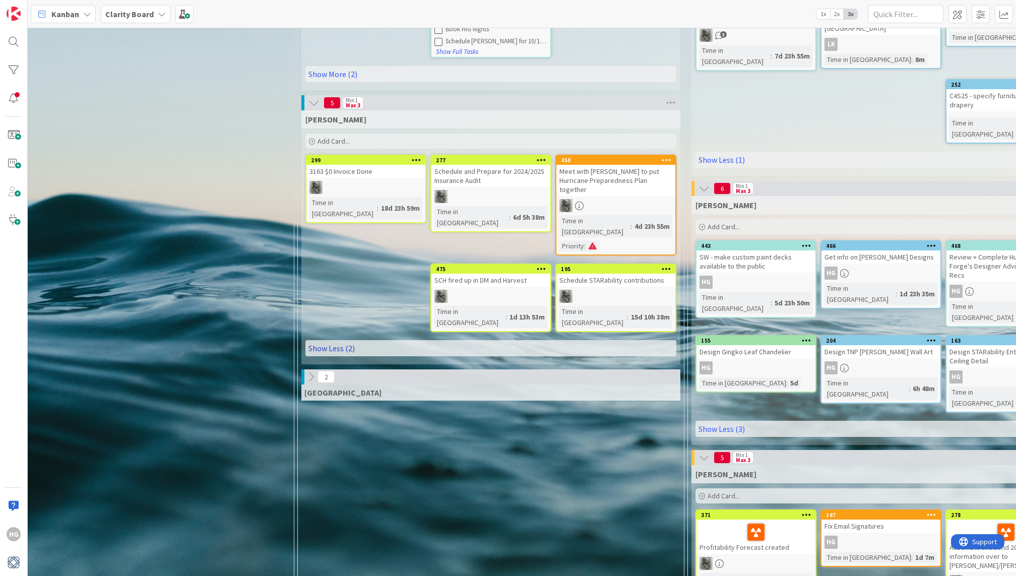
scroll to position [371, 374]
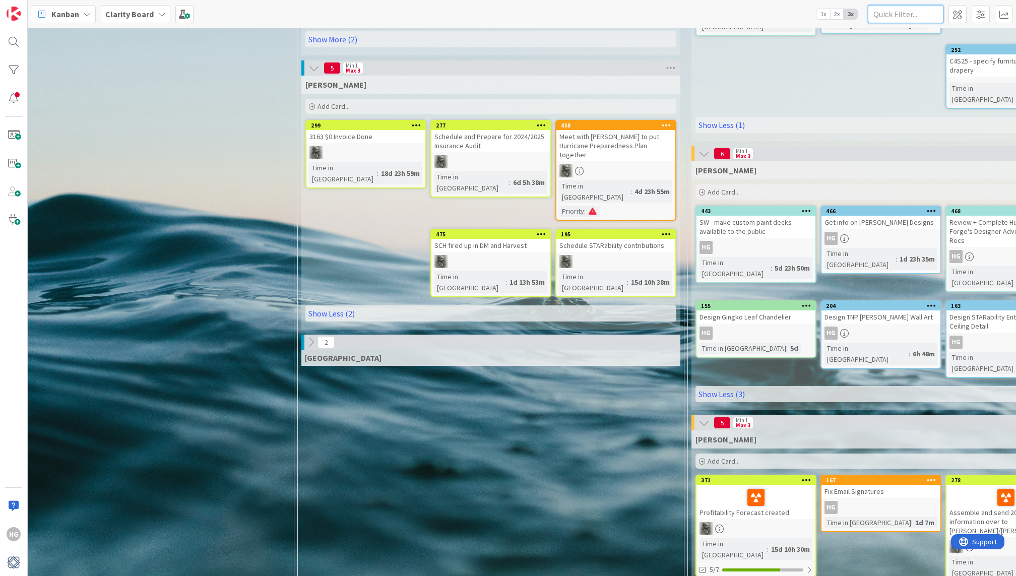
click at [711, 17] on input "text" at bounding box center [906, 14] width 76 height 18
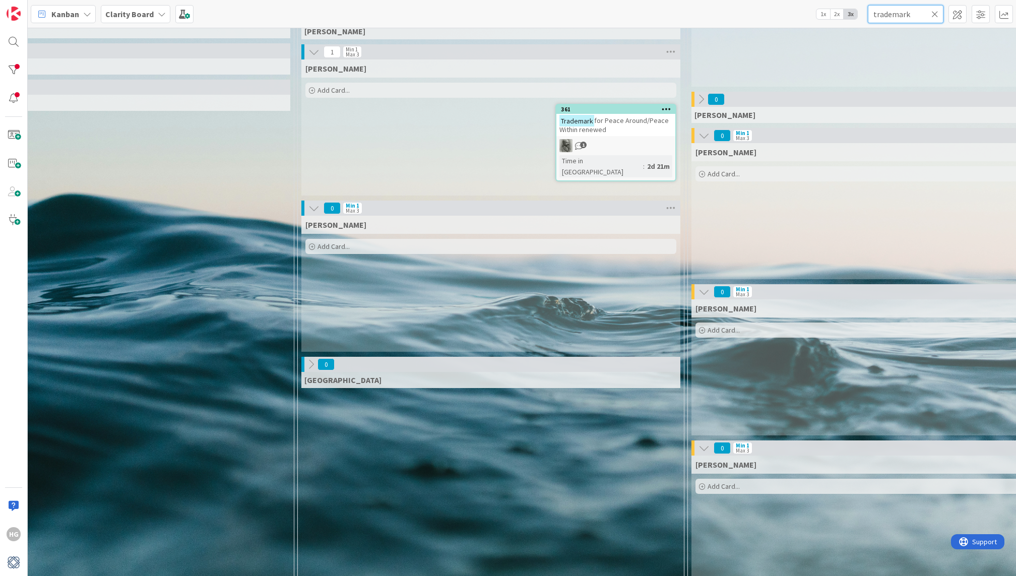
scroll to position [128, 374]
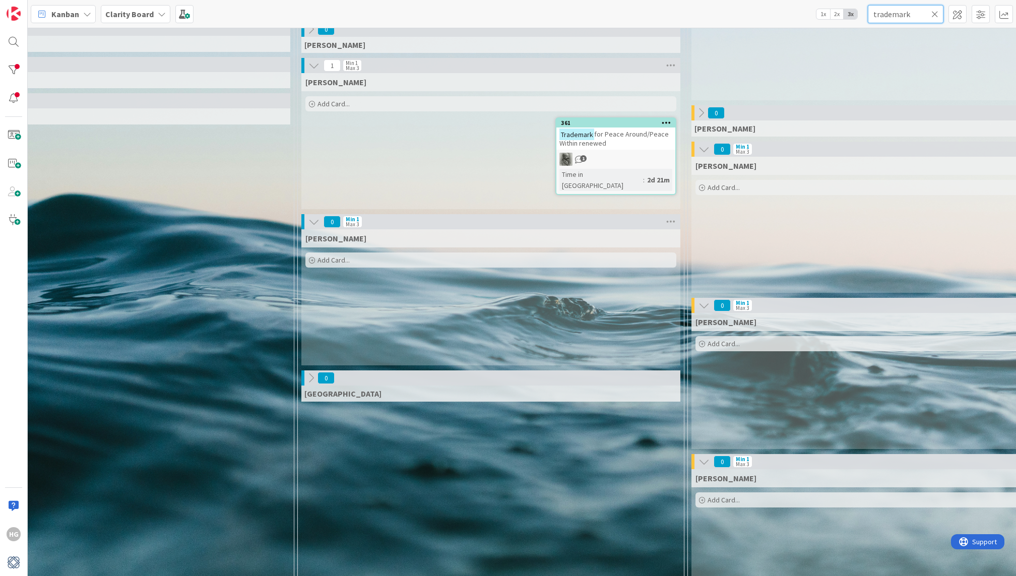
type input "trademark"
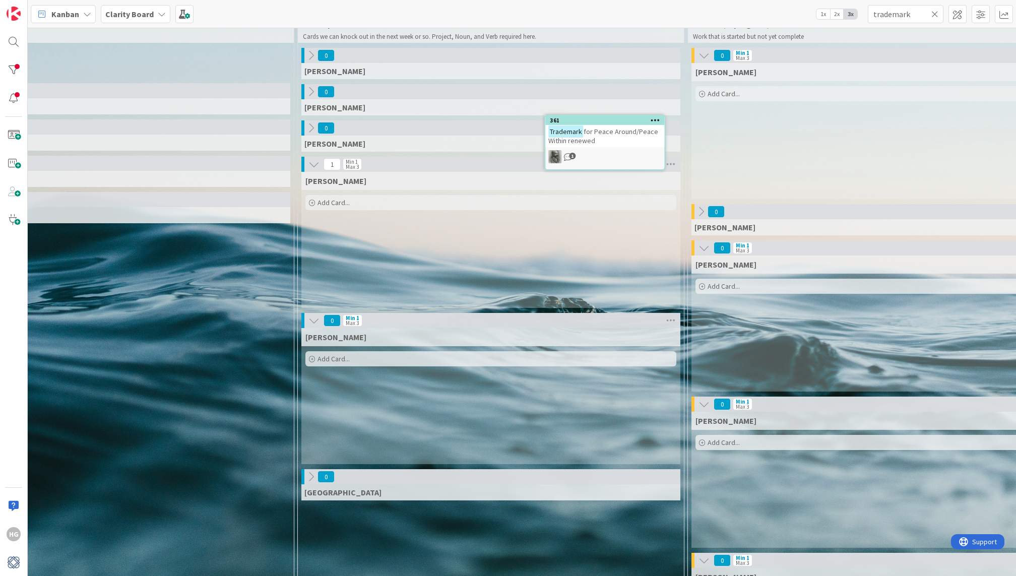
scroll to position [25, 374]
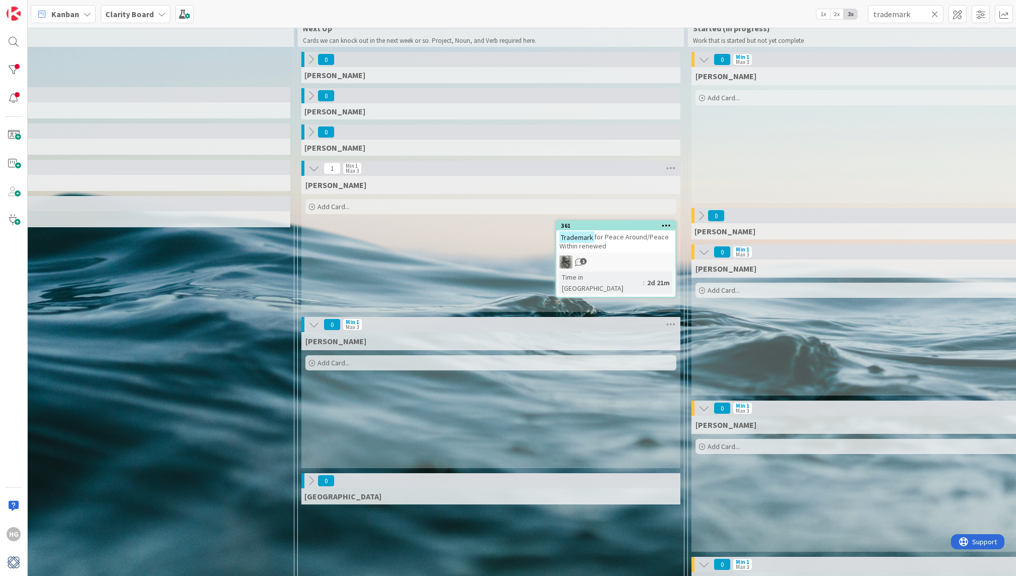
click at [606, 236] on span "for Peace Around/Peace Within renewed" at bounding box center [614, 241] width 109 height 18
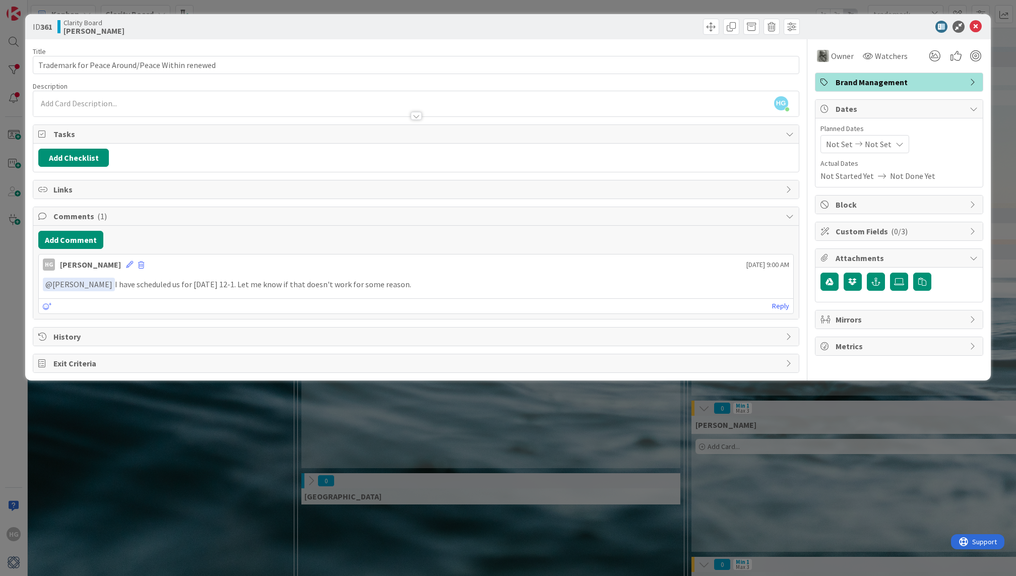
click at [406, 278] on p "﻿ @ [PERSON_NAME] ﻿ I have scheduled us for [DATE] 12-1. Let me know if that do…" at bounding box center [416, 285] width 746 height 14
click at [80, 244] on button "Add Comment" at bounding box center [70, 240] width 65 height 18
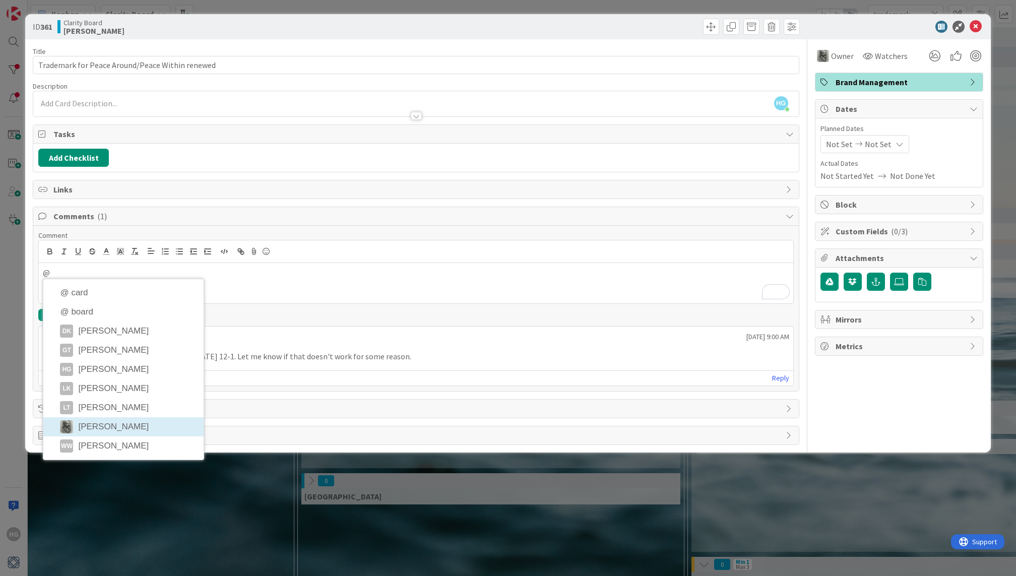
click at [91, 417] on li "[PERSON_NAME]" at bounding box center [123, 426] width 160 height 19
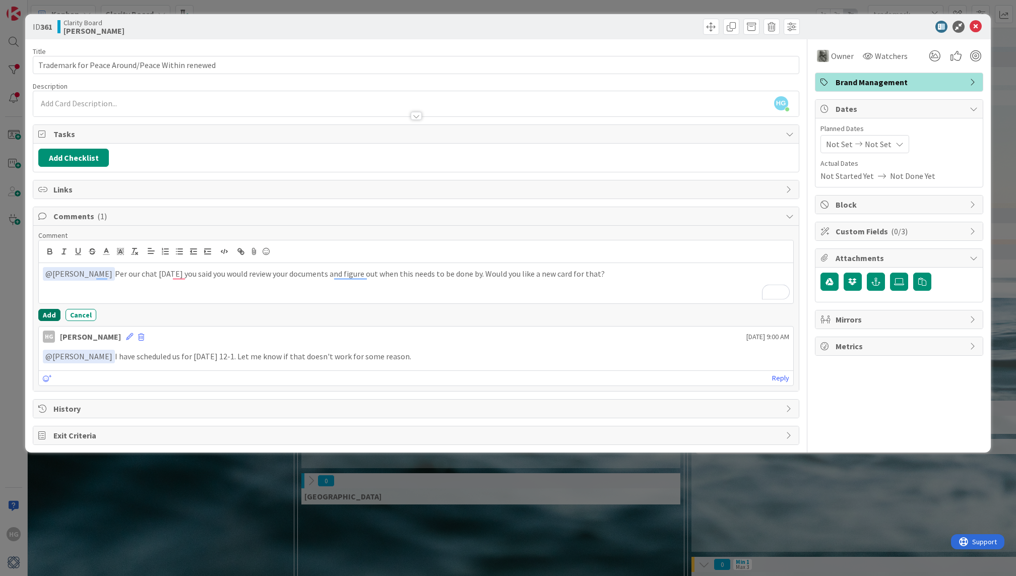
click at [50, 311] on button "Add" at bounding box center [49, 315] width 22 height 12
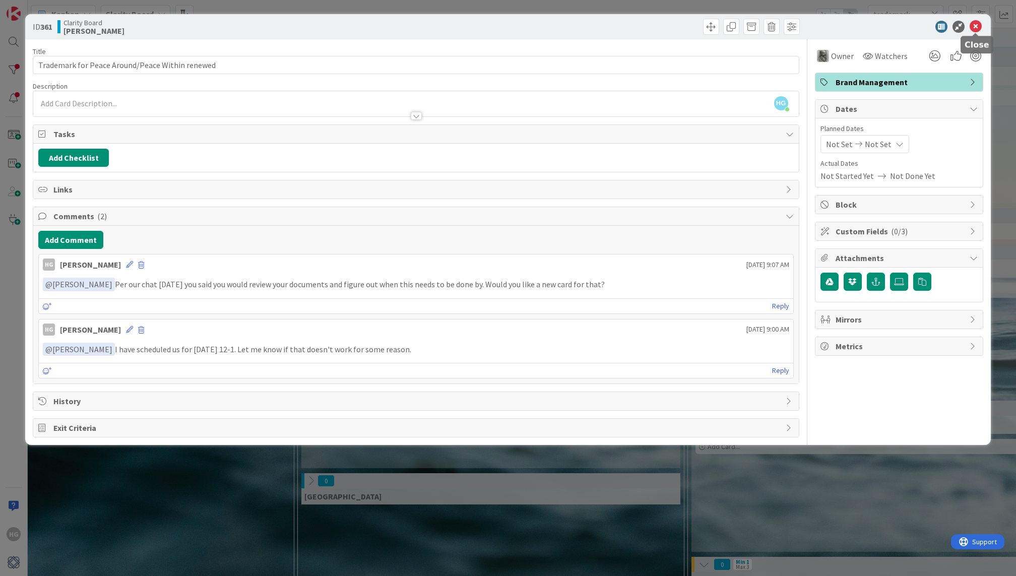
click at [711, 25] on icon at bounding box center [976, 27] width 12 height 12
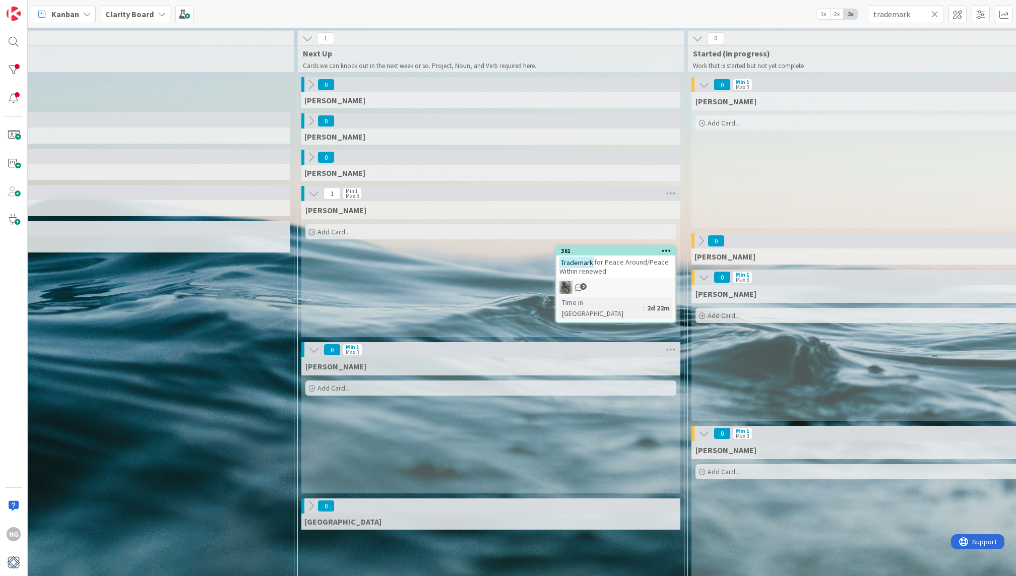
scroll to position [0, 377]
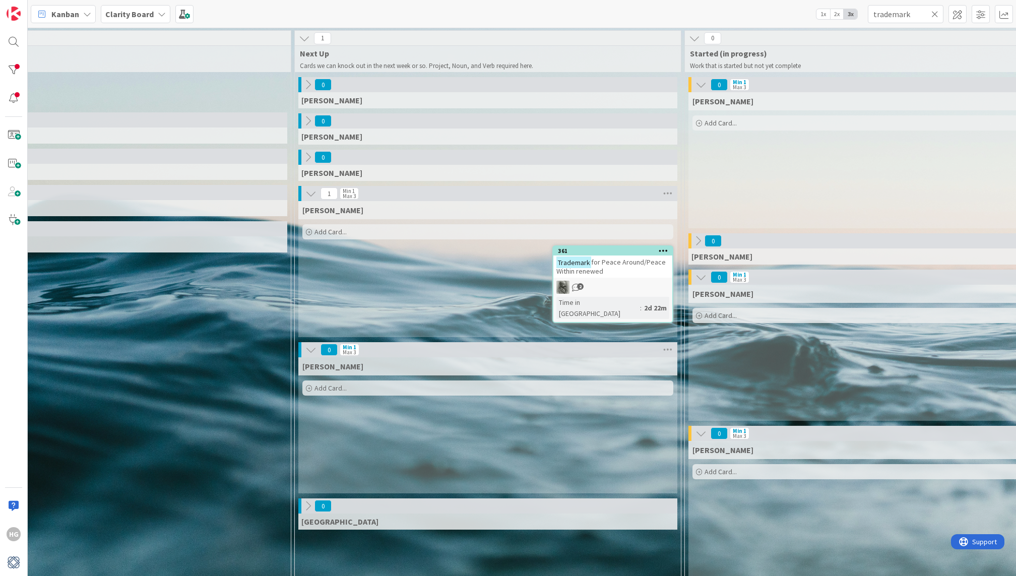
click at [614, 272] on div "Trademark for Peace Around/Peace Within renewed" at bounding box center [613, 267] width 119 height 22
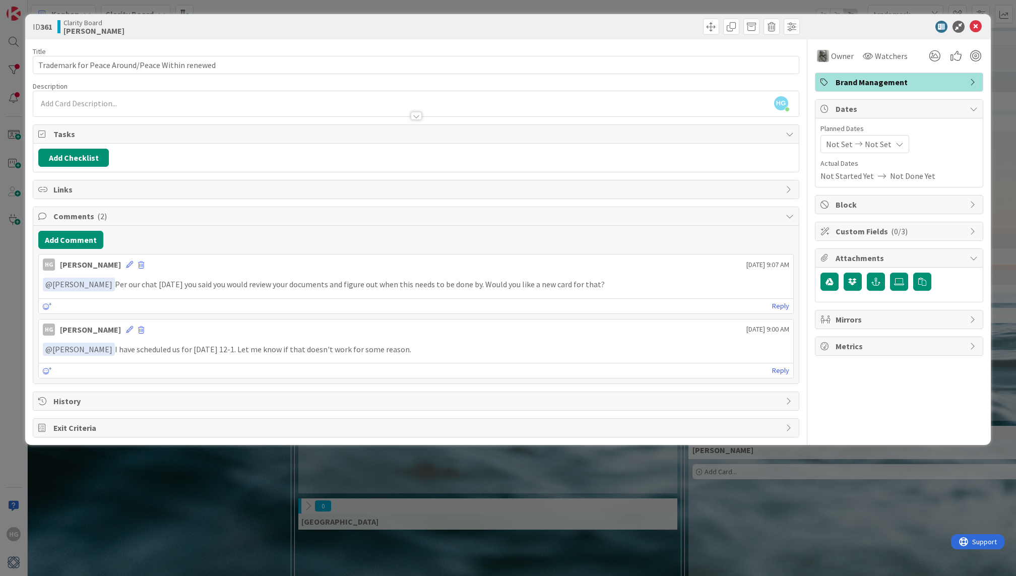
click at [711, 29] on icon at bounding box center [976, 27] width 12 height 12
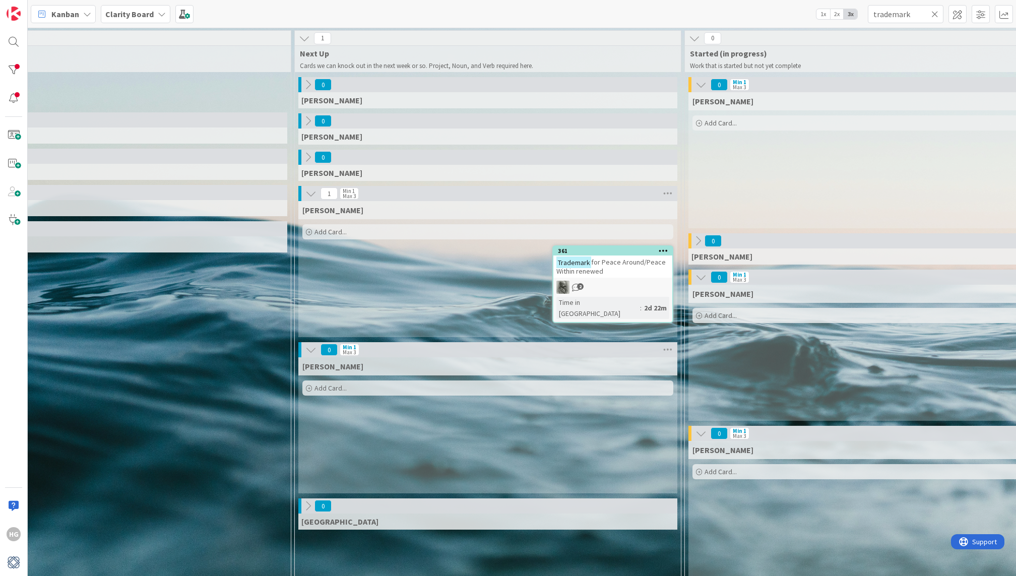
click at [624, 268] on div "Trademark for Peace Around/Peace Within renewed" at bounding box center [613, 267] width 119 height 22
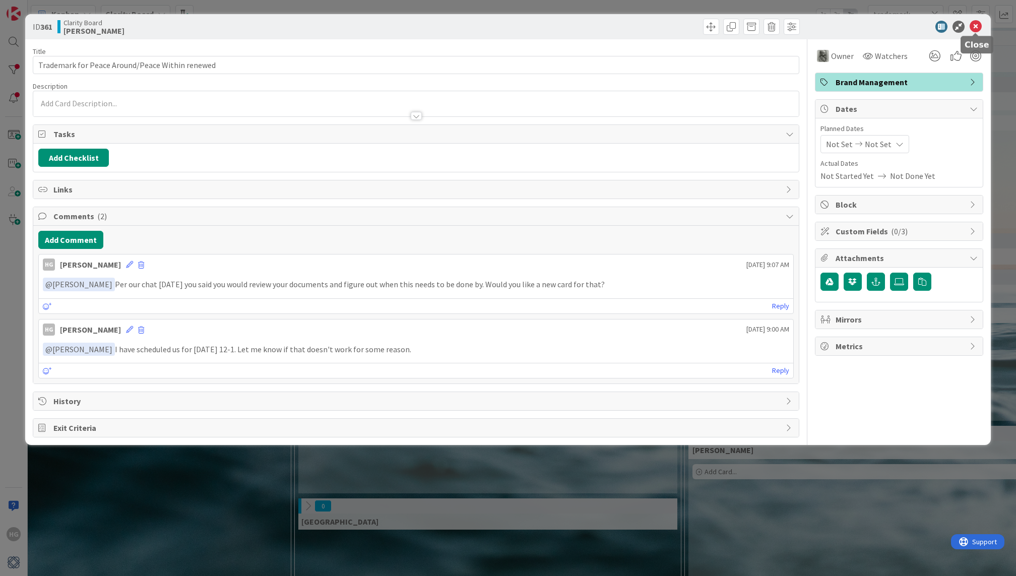
click at [711, 31] on div at bounding box center [894, 27] width 178 height 12
click at [711, 29] on icon at bounding box center [976, 27] width 12 height 12
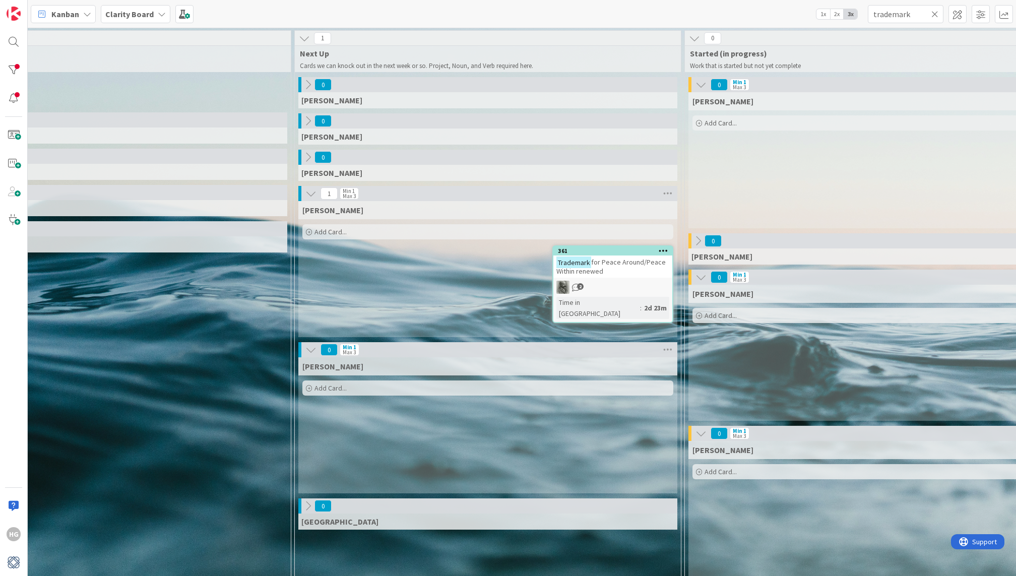
click at [310, 352] on icon at bounding box center [311, 349] width 11 height 11
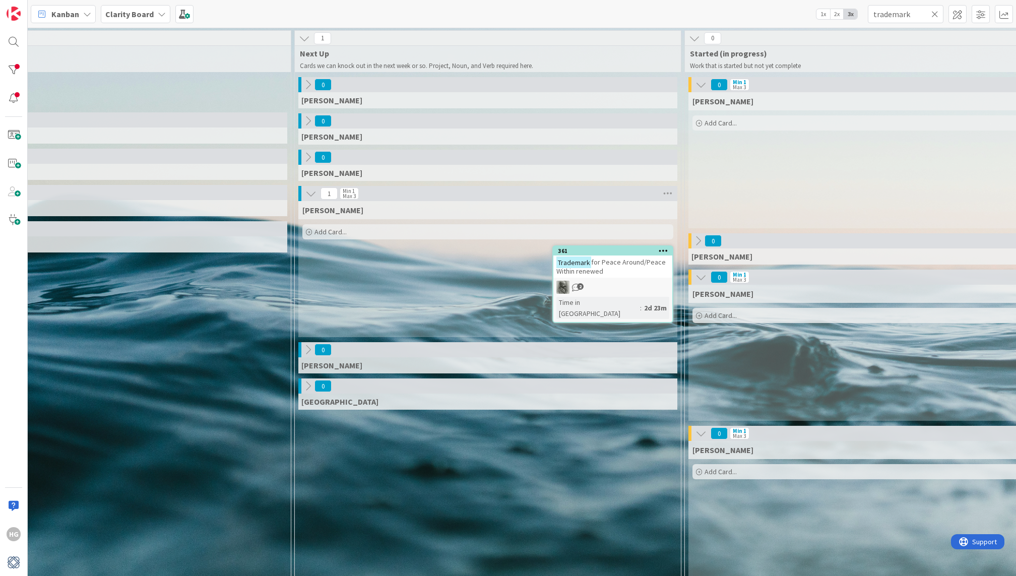
click at [310, 357] on div "[PERSON_NAME]" at bounding box center [487, 365] width 379 height 16
click at [309, 351] on icon at bounding box center [308, 349] width 11 height 11
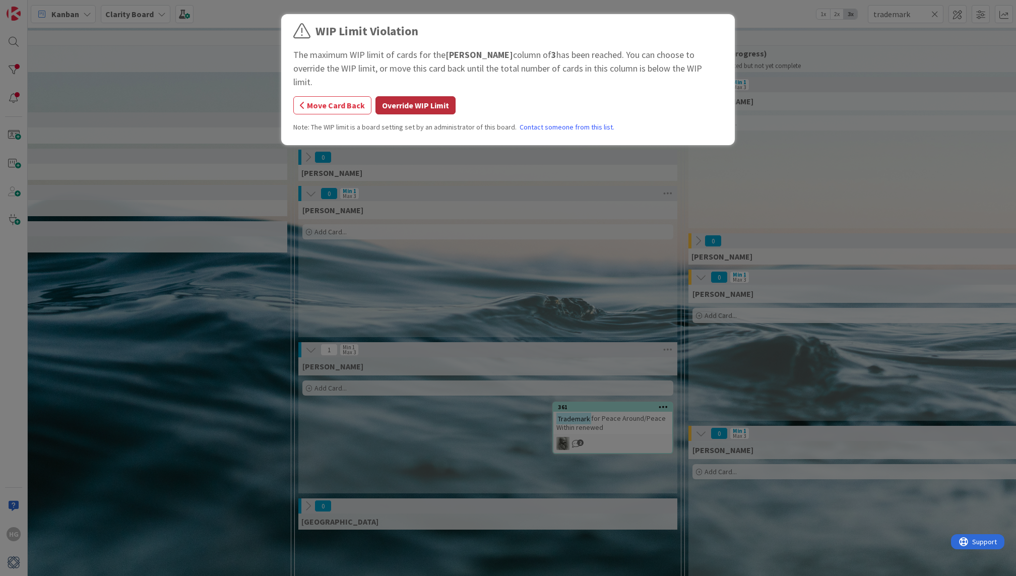
click at [443, 96] on button "Override WIP Limit" at bounding box center [416, 105] width 80 height 18
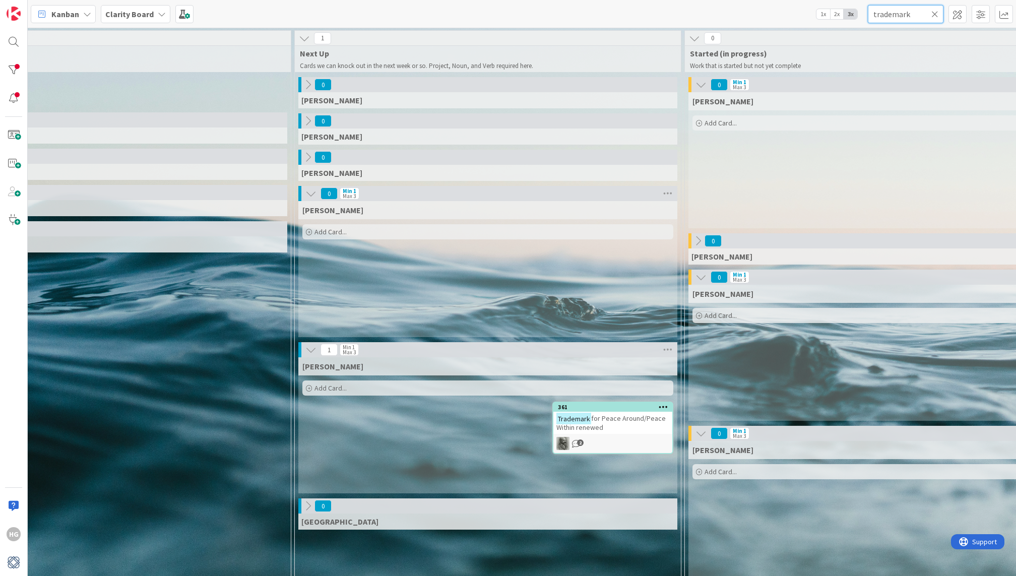
click at [711, 16] on input "trademark" at bounding box center [906, 14] width 76 height 18
click at [711, 16] on icon at bounding box center [935, 14] width 7 height 9
